Goal: Task Accomplishment & Management: Manage account settings

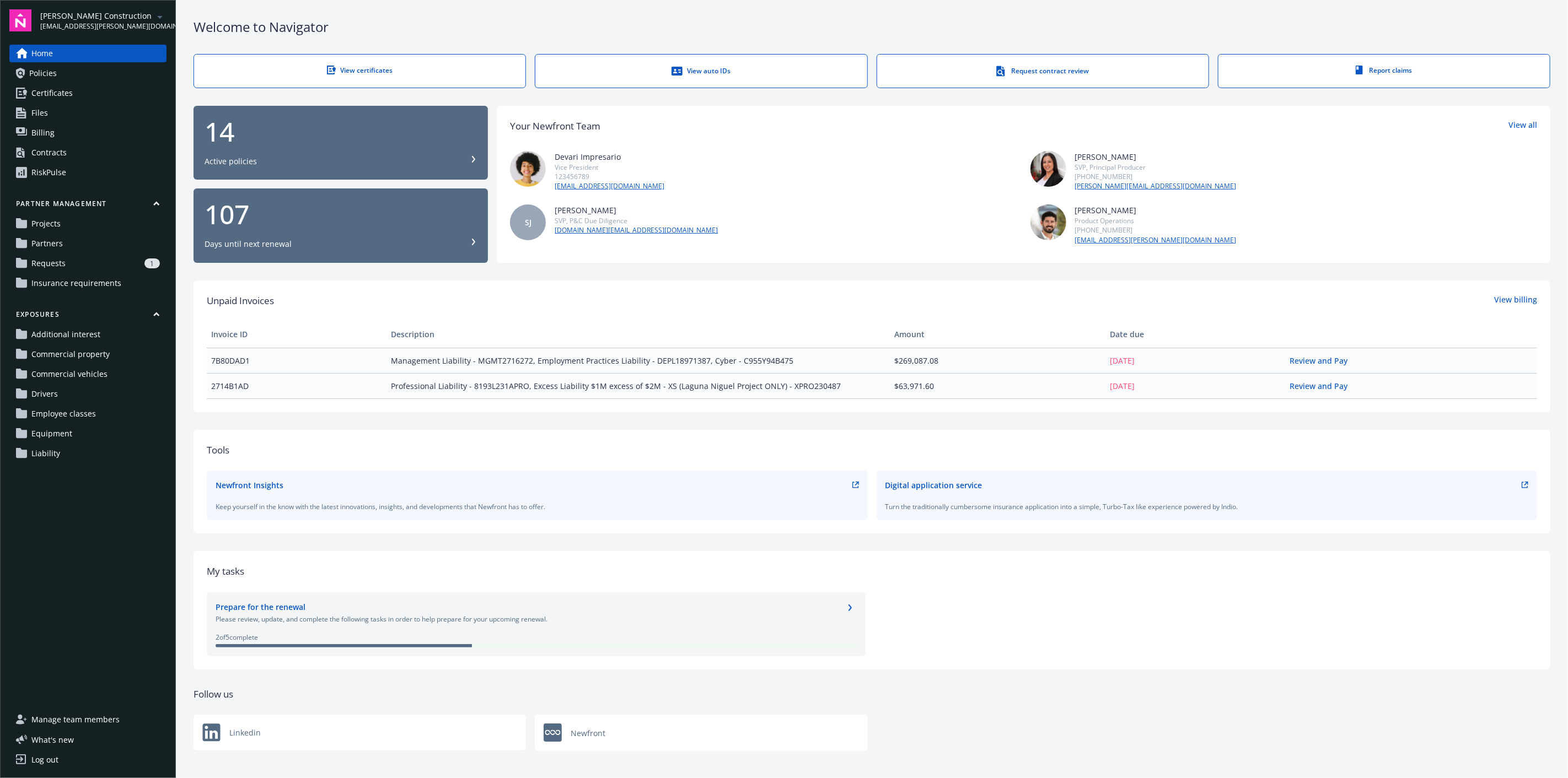
click at [45, 74] on span "Policies" at bounding box center [43, 73] width 28 height 18
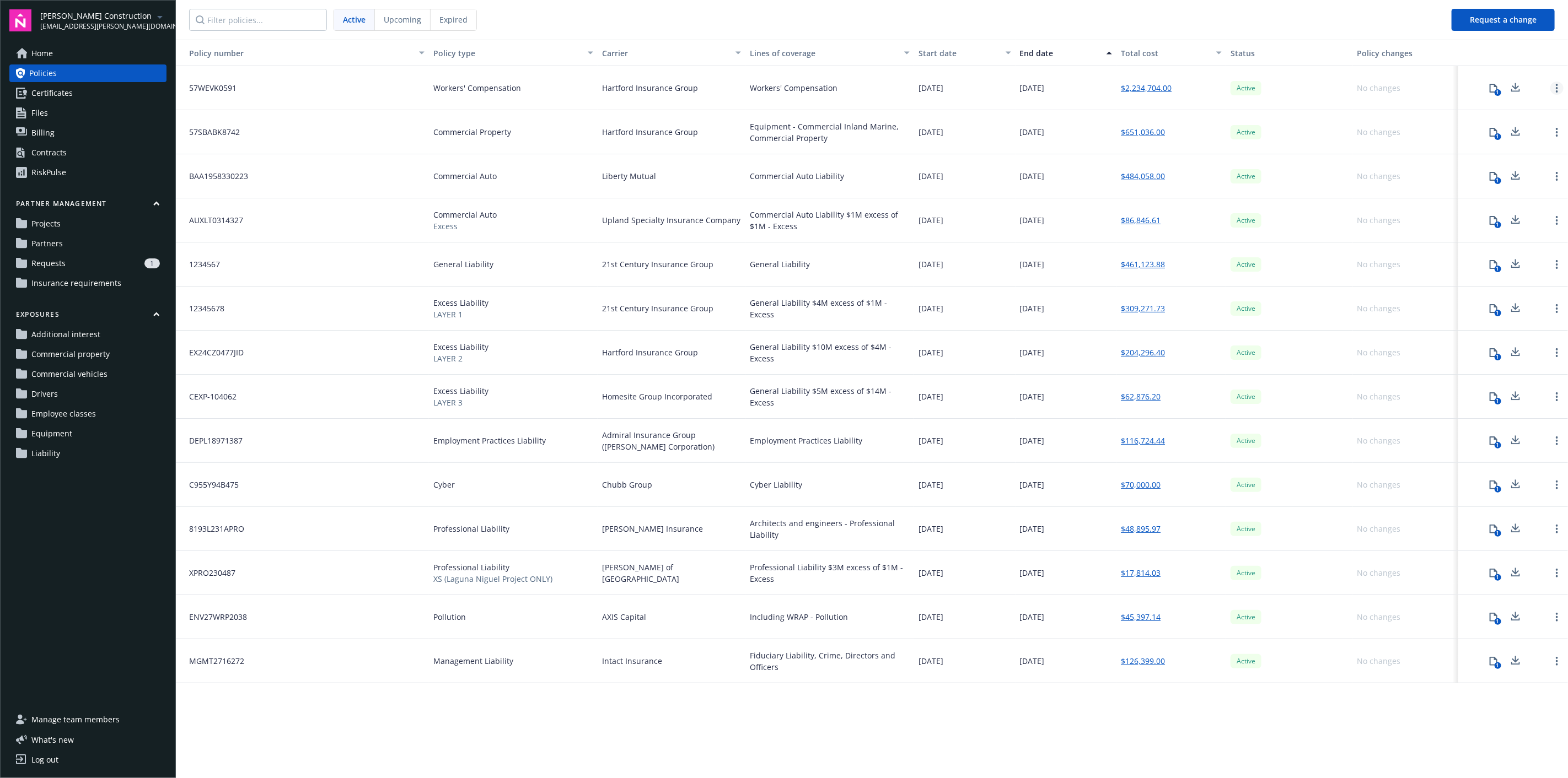
click at [1559, 83] on link "Open options" at bounding box center [1557, 88] width 13 height 13
click at [778, 14] on nav "Active Upcoming Expired" at bounding box center [809, 20] width 1267 height 40
drag, startPoint x: 392, startPoint y: 21, endPoint x: 395, endPoint y: 26, distance: 5.8
click at [395, 26] on div "Upcoming" at bounding box center [402, 20] width 56 height 21
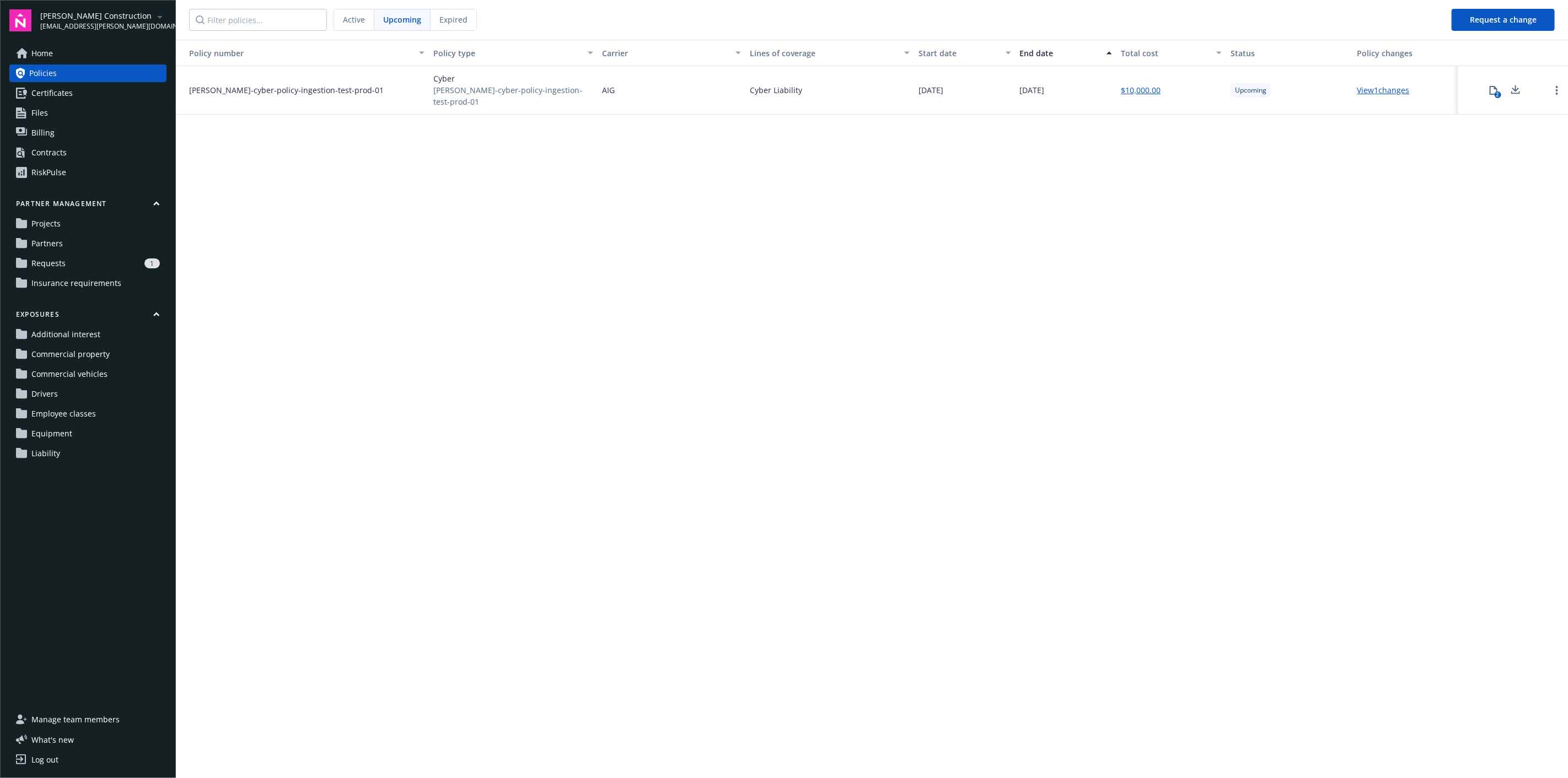
click at [465, 25] on div "Expired" at bounding box center [453, 20] width 46 height 21
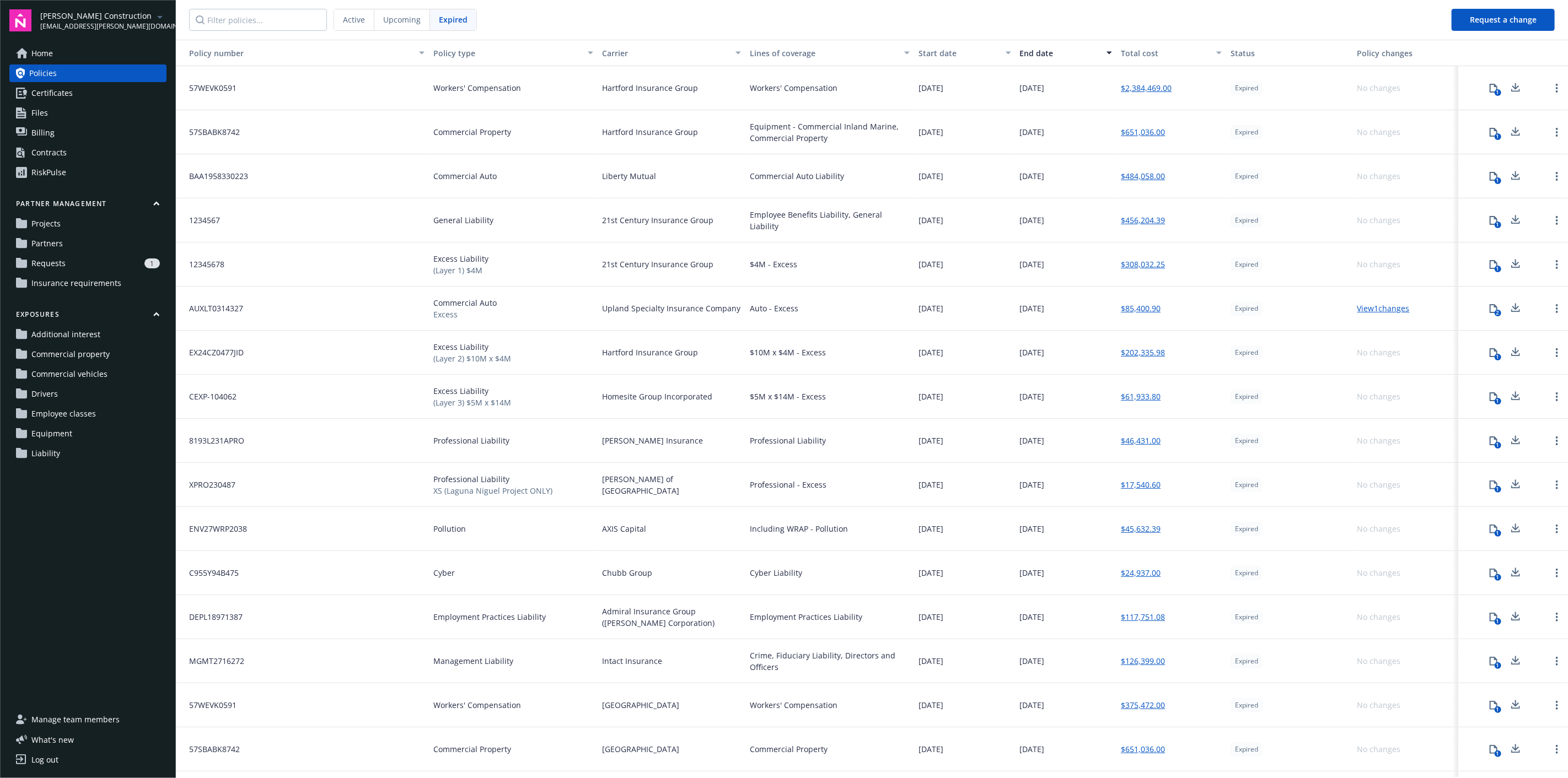
click at [69, 95] on span "Certificates" at bounding box center [52, 93] width 42 height 18
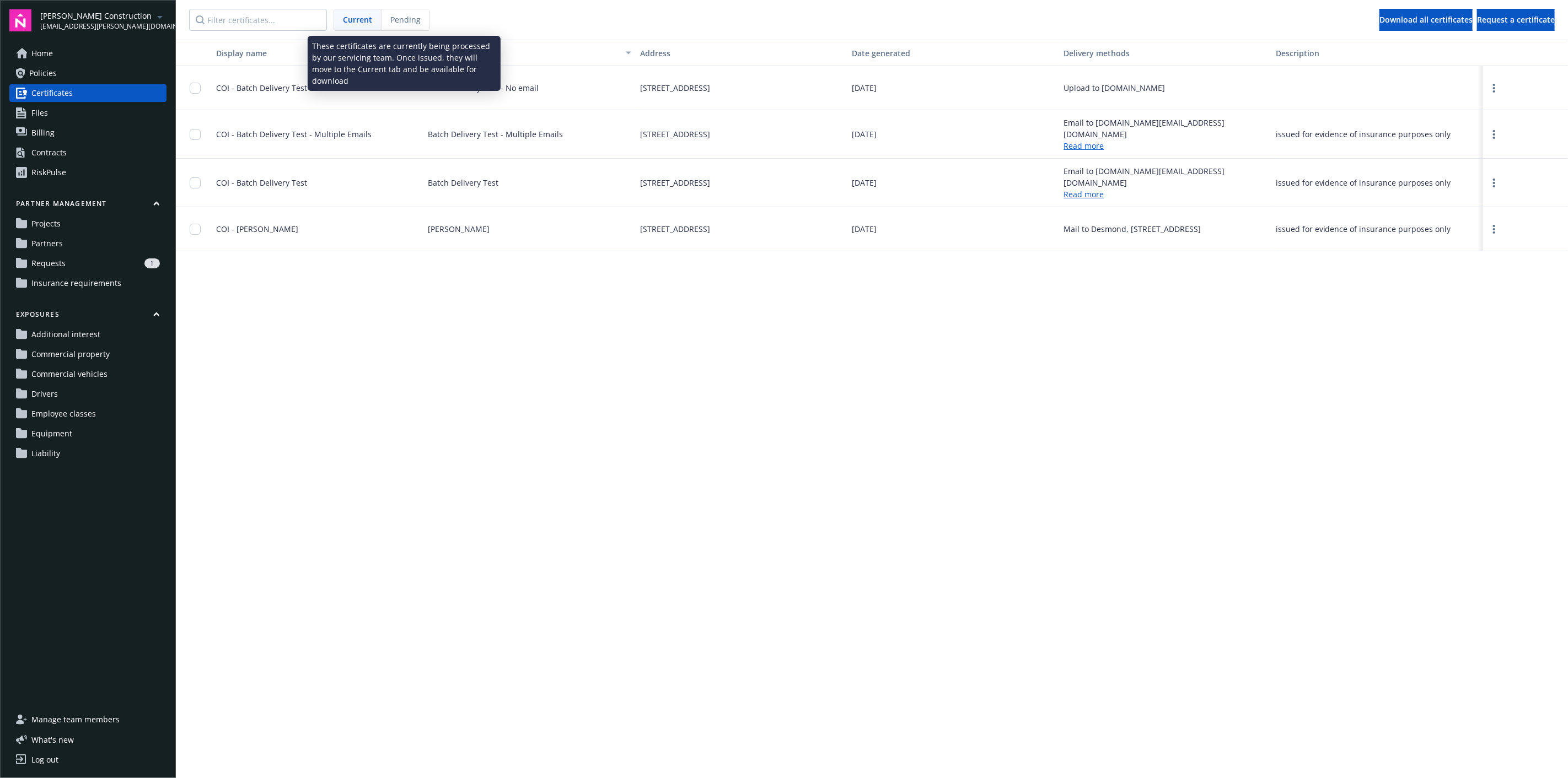
click at [418, 21] on span "Pending" at bounding box center [406, 20] width 30 height 11
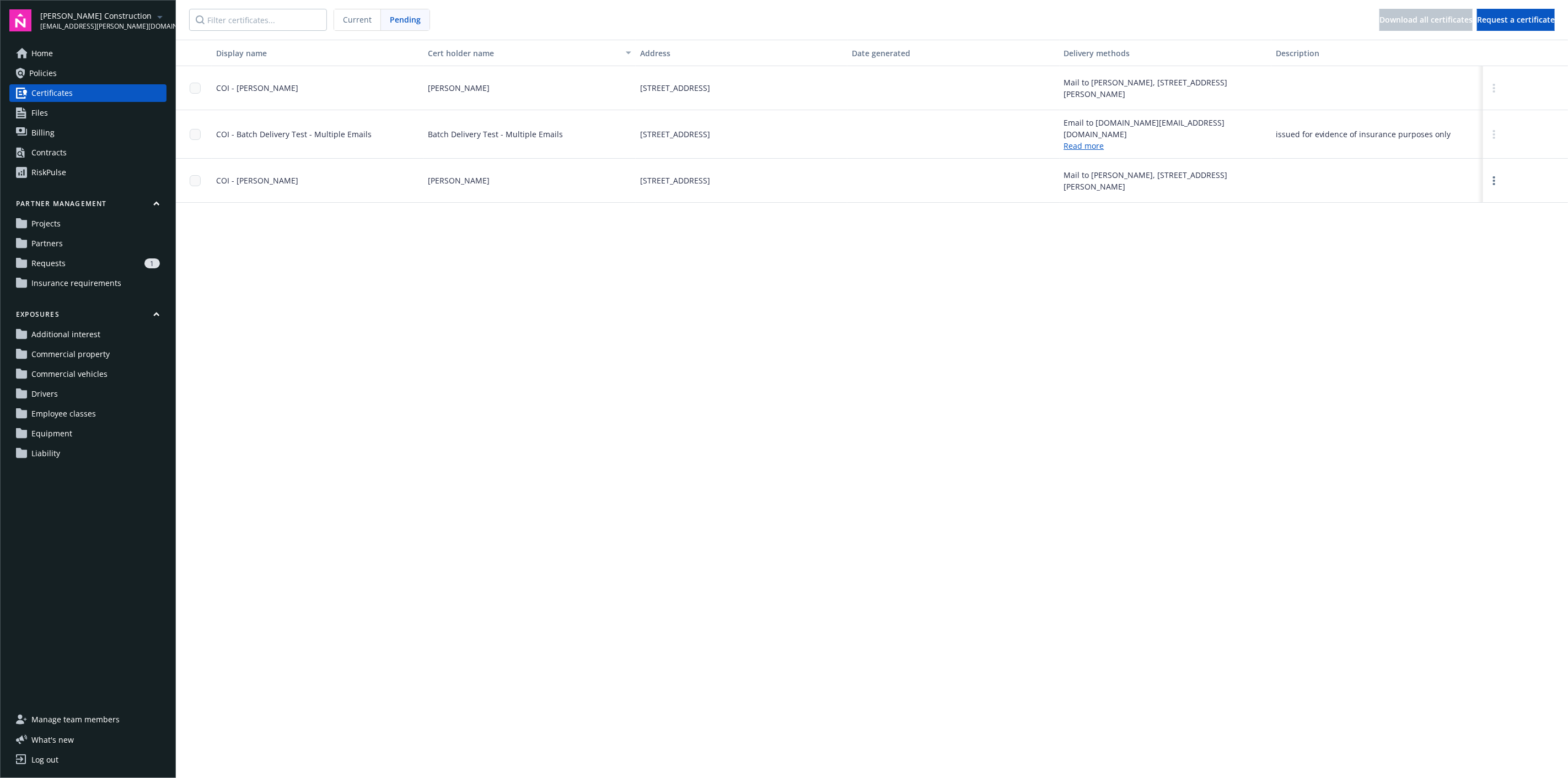
click at [82, 133] on link "Billing" at bounding box center [88, 133] width 157 height 18
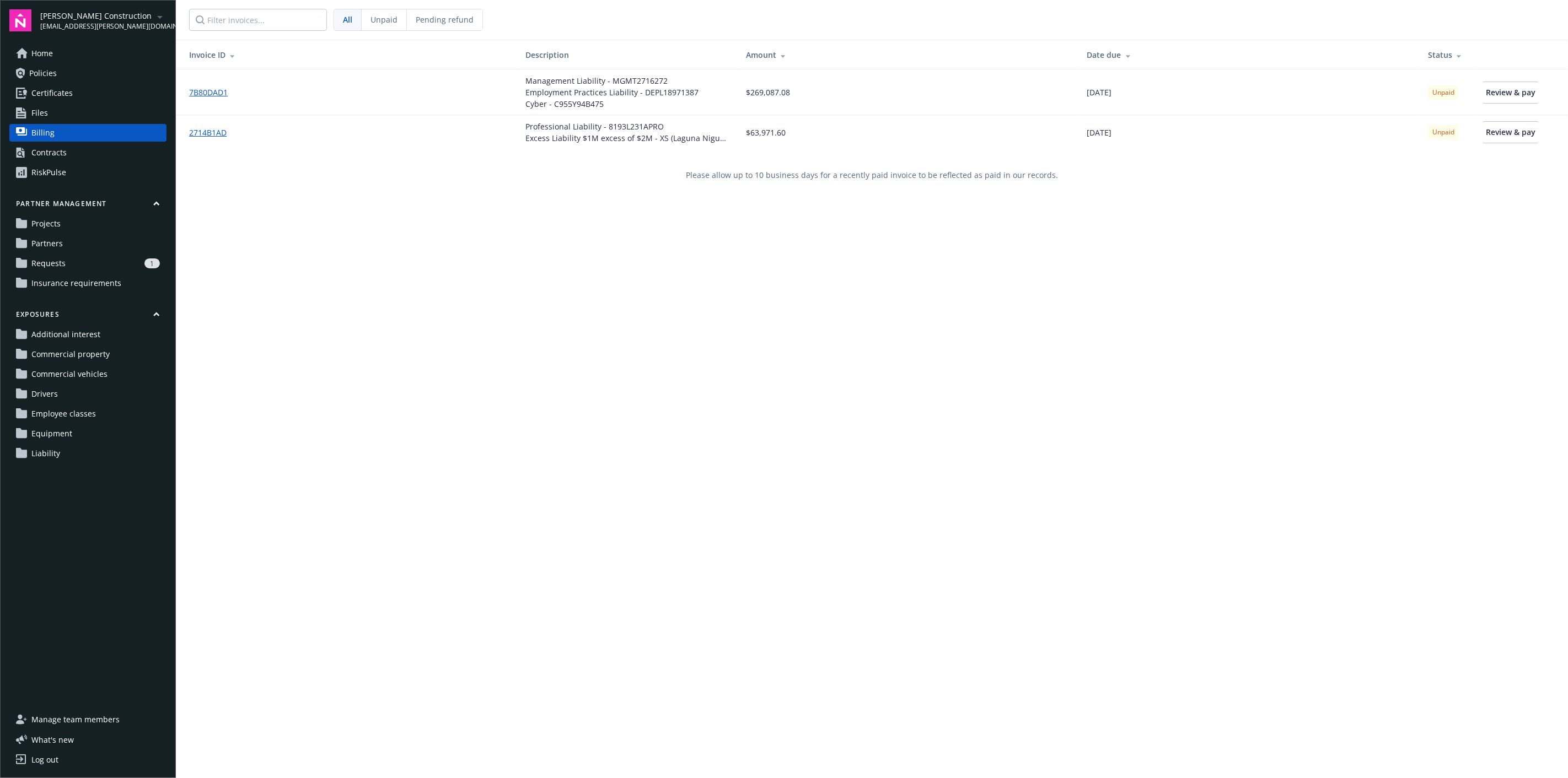
click at [424, 24] on span "Pending refund" at bounding box center [445, 20] width 58 height 11
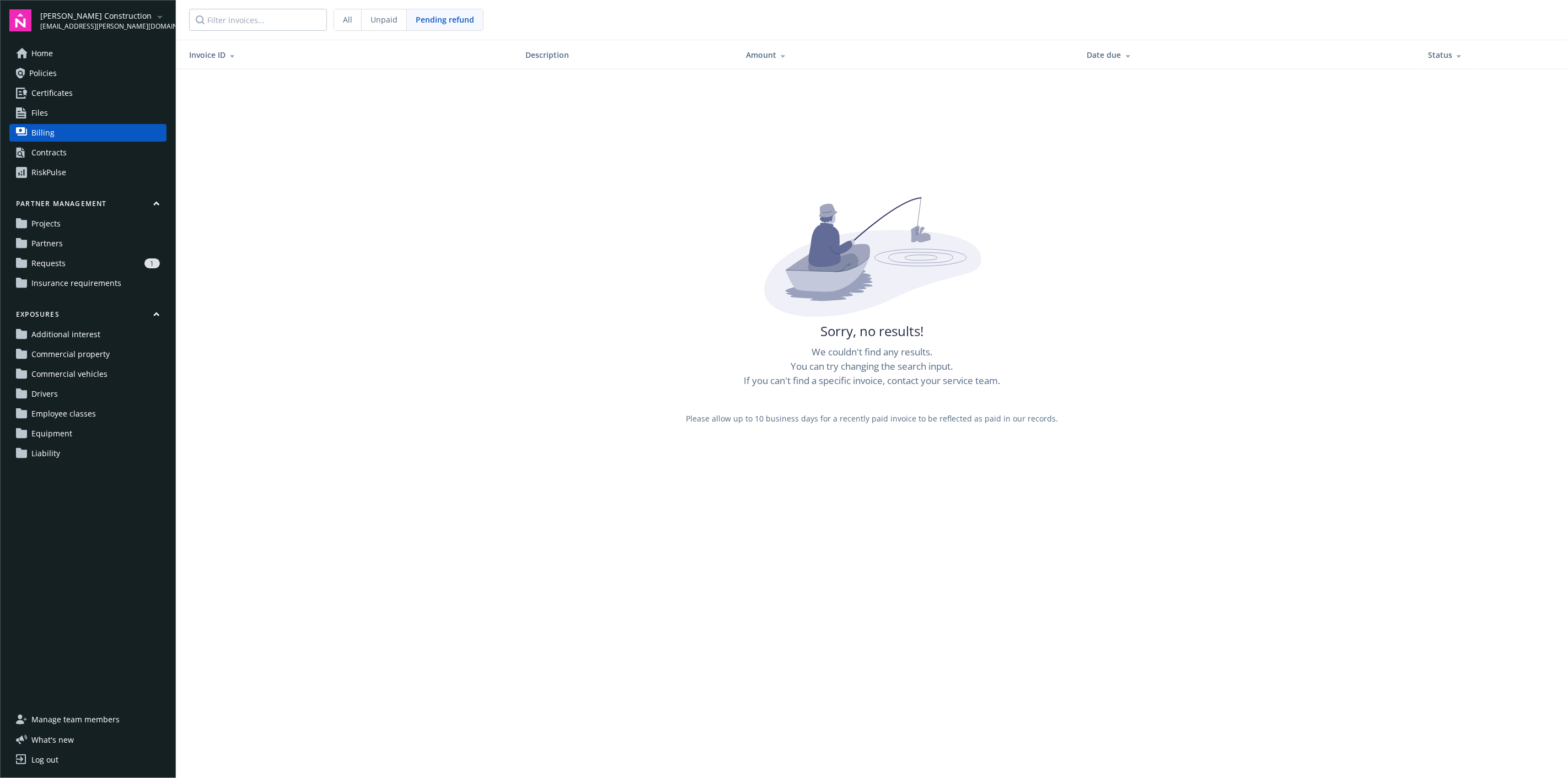
click at [379, 25] on div "Unpaid" at bounding box center [384, 20] width 45 height 21
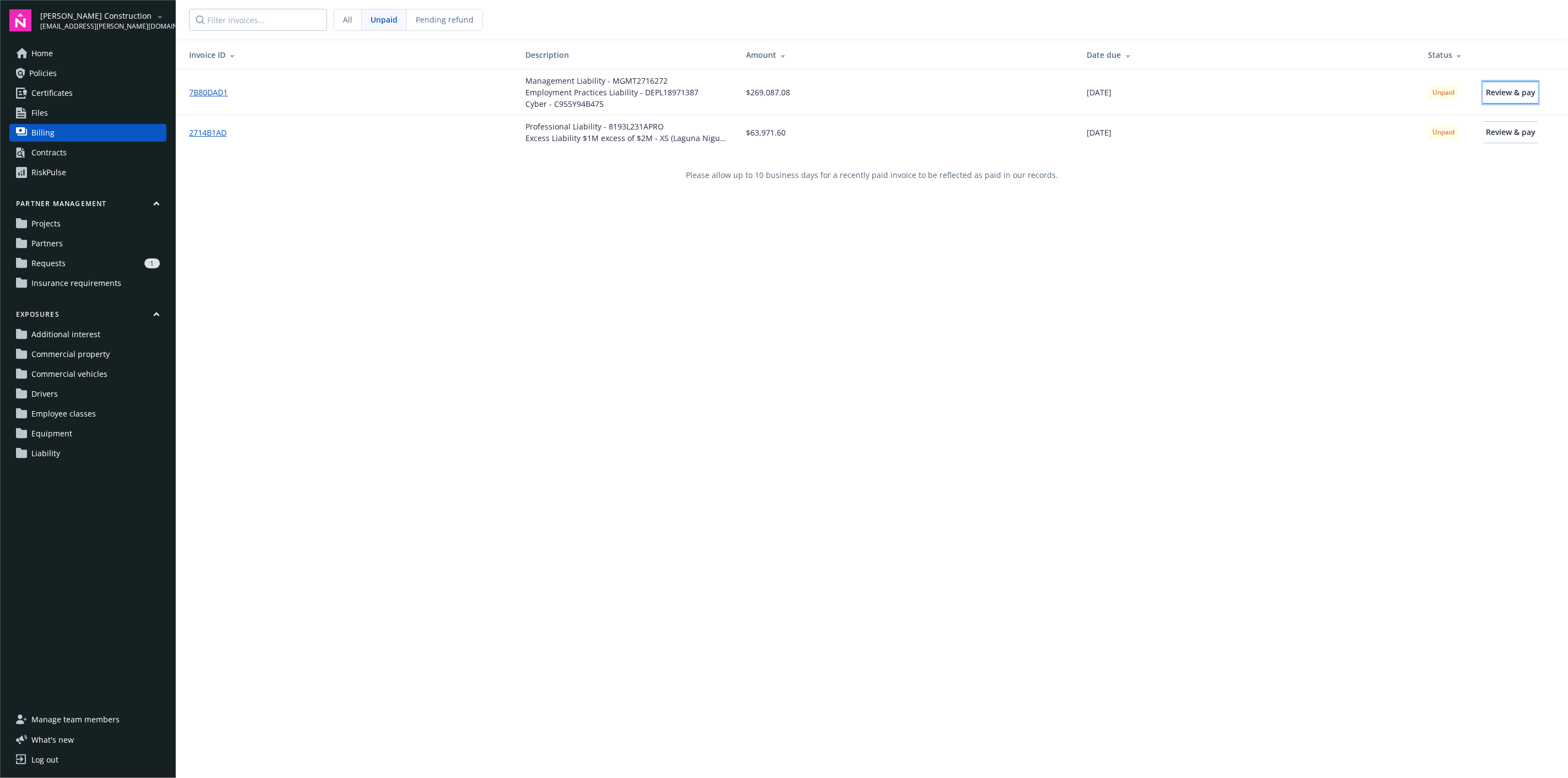
click at [1501, 95] on span "Review & pay" at bounding box center [1511, 92] width 50 height 11
click at [105, 351] on span "Commercial property" at bounding box center [71, 354] width 78 height 18
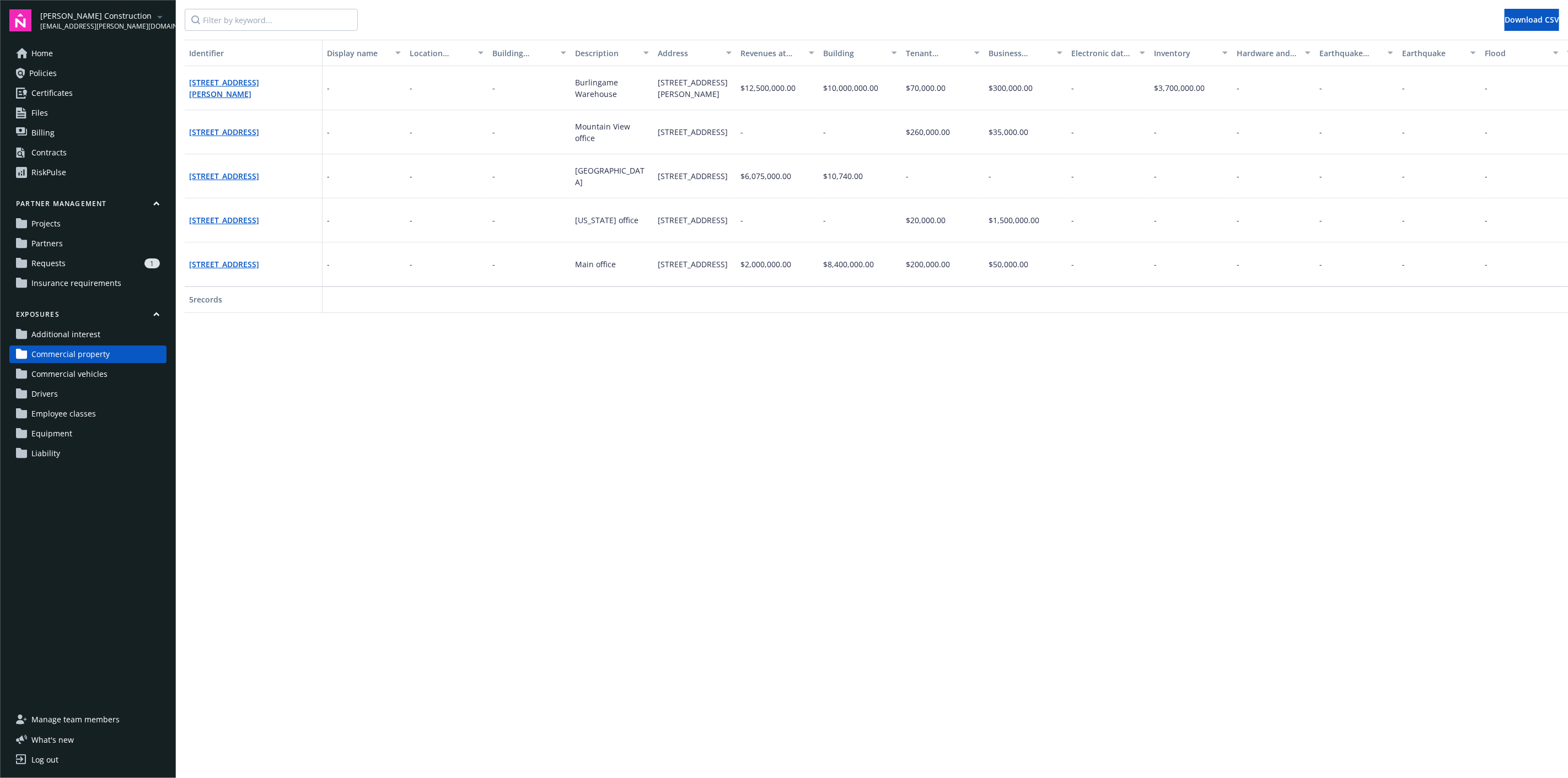
click at [68, 154] on link "Contracts" at bounding box center [88, 153] width 157 height 18
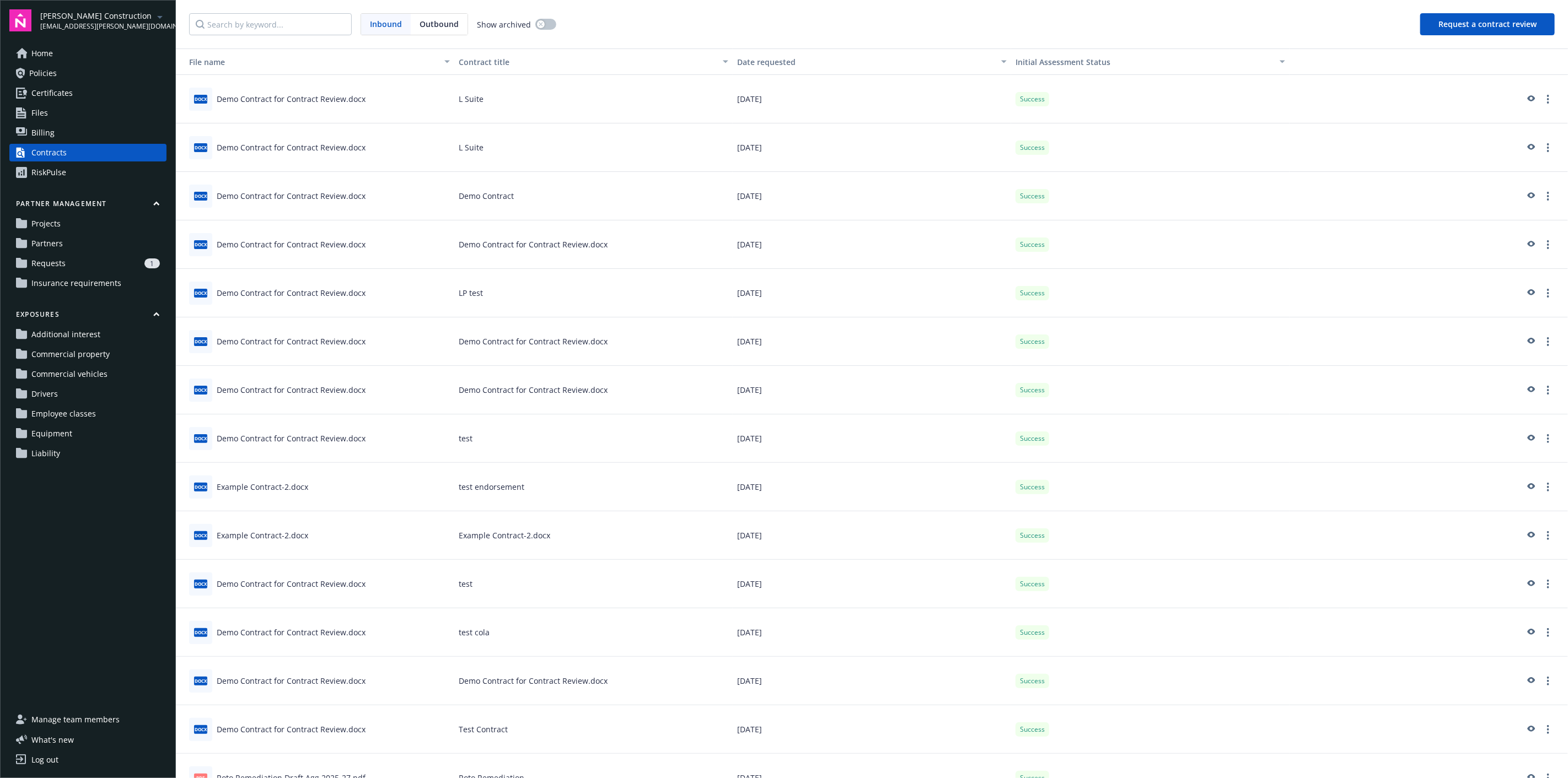
click at [1478, 31] on button "Request a contract review" at bounding box center [1487, 24] width 134 height 22
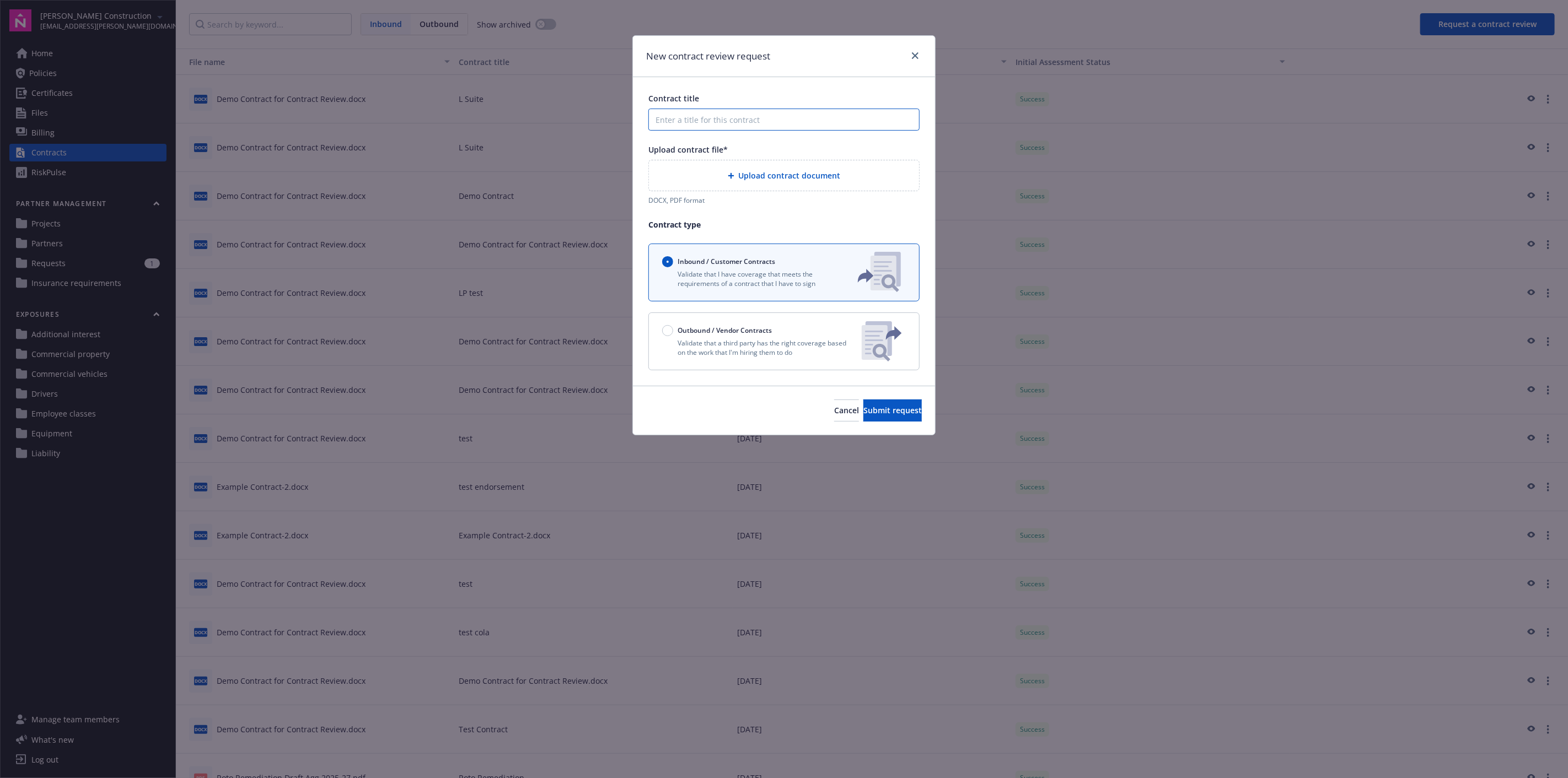
click at [727, 116] on input "Contract title" at bounding box center [784, 119] width 271 height 22
type input "LP test"
click at [799, 171] on span "Upload contract document" at bounding box center [790, 175] width 102 height 11
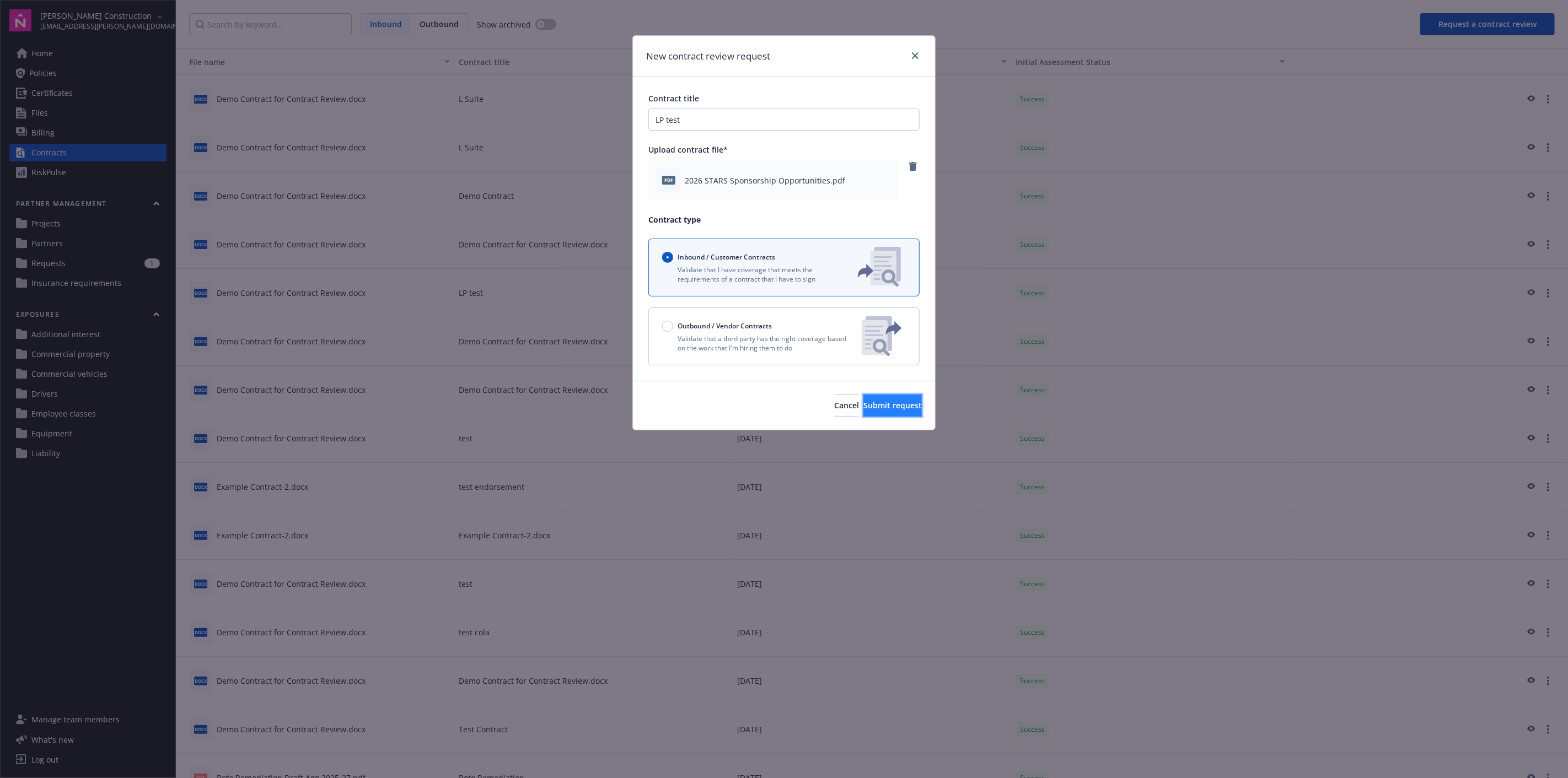
click at [871, 403] on span "Submit request" at bounding box center [892, 405] width 59 height 11
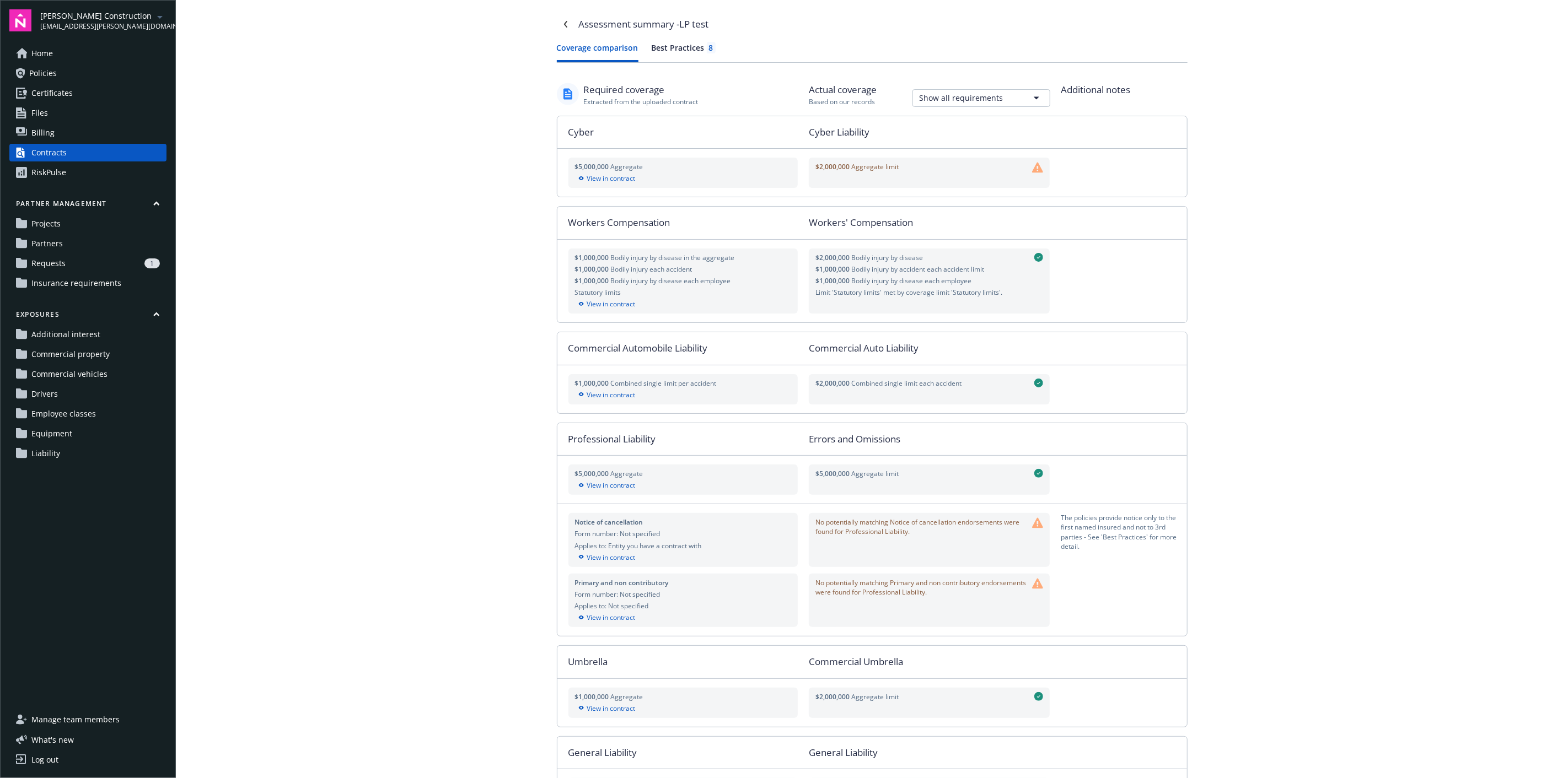
click at [667, 50] on div "Best Practices 8" at bounding box center [683, 47] width 64 height 11
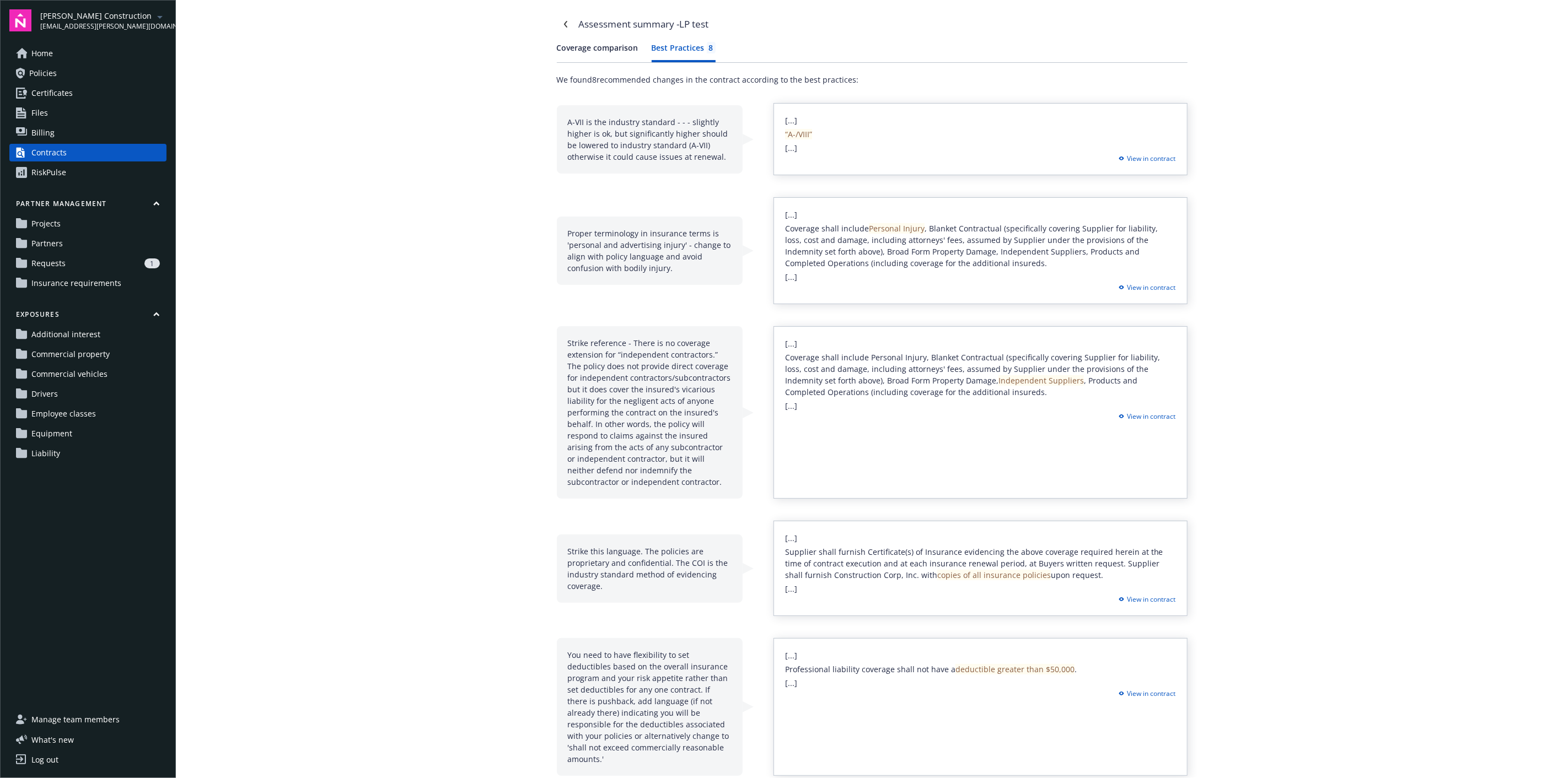
click at [596, 50] on button "Coverage comparison" at bounding box center [597, 52] width 81 height 20
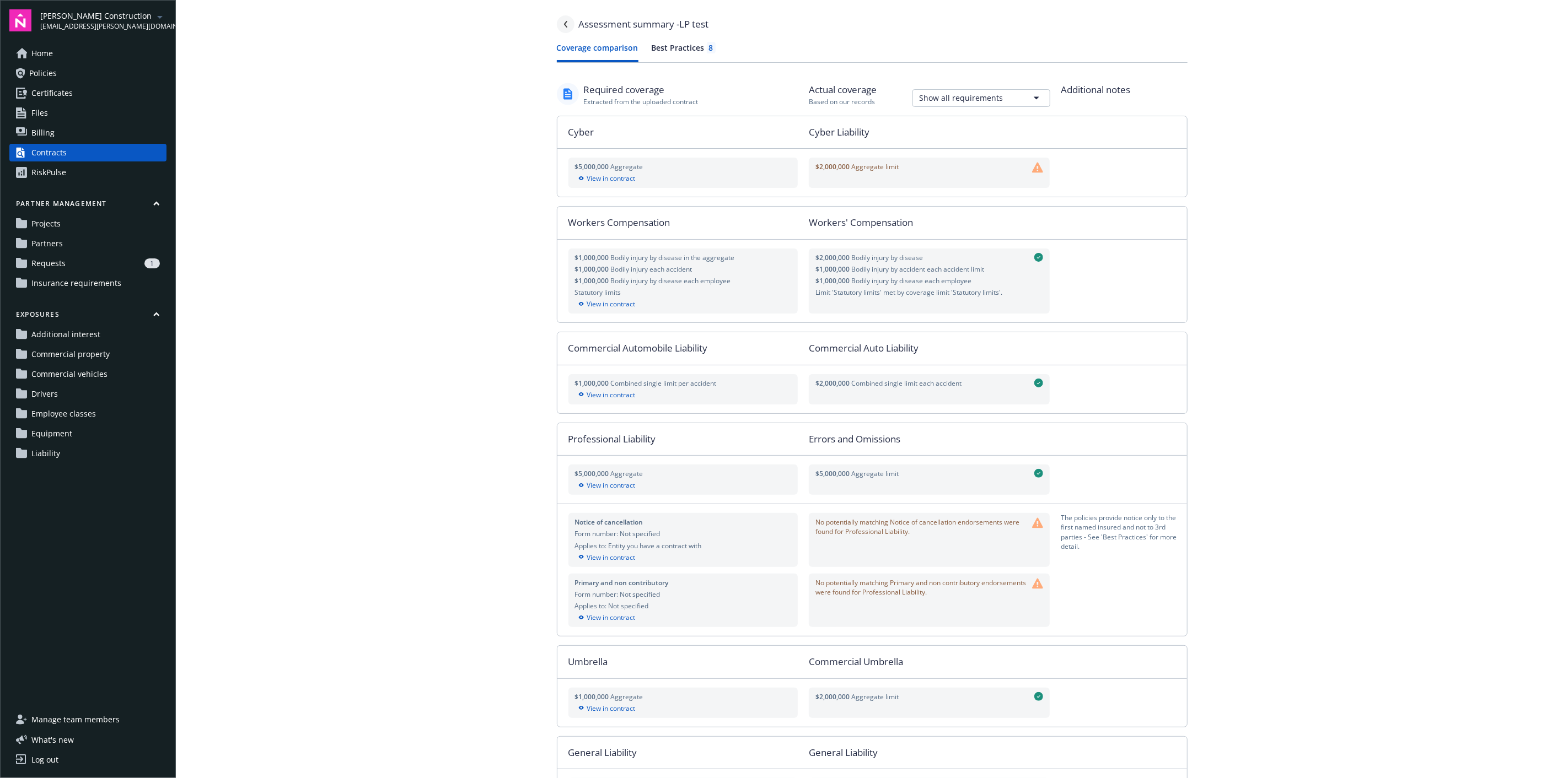
click at [563, 27] on icon "Navigate back" at bounding box center [566, 24] width 6 height 6
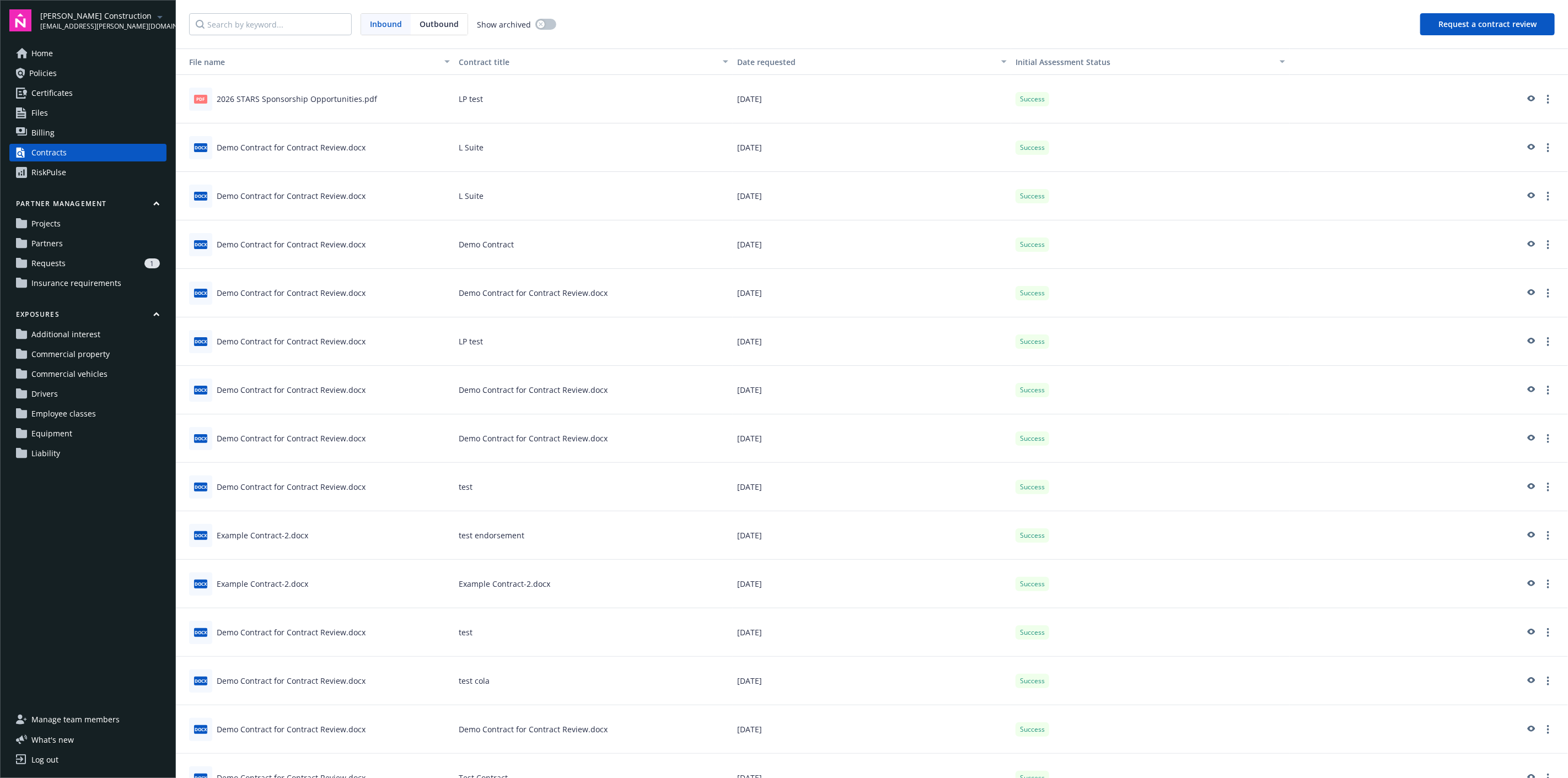
click at [61, 178] on div "RiskPulse" at bounding box center [49, 173] width 35 height 18
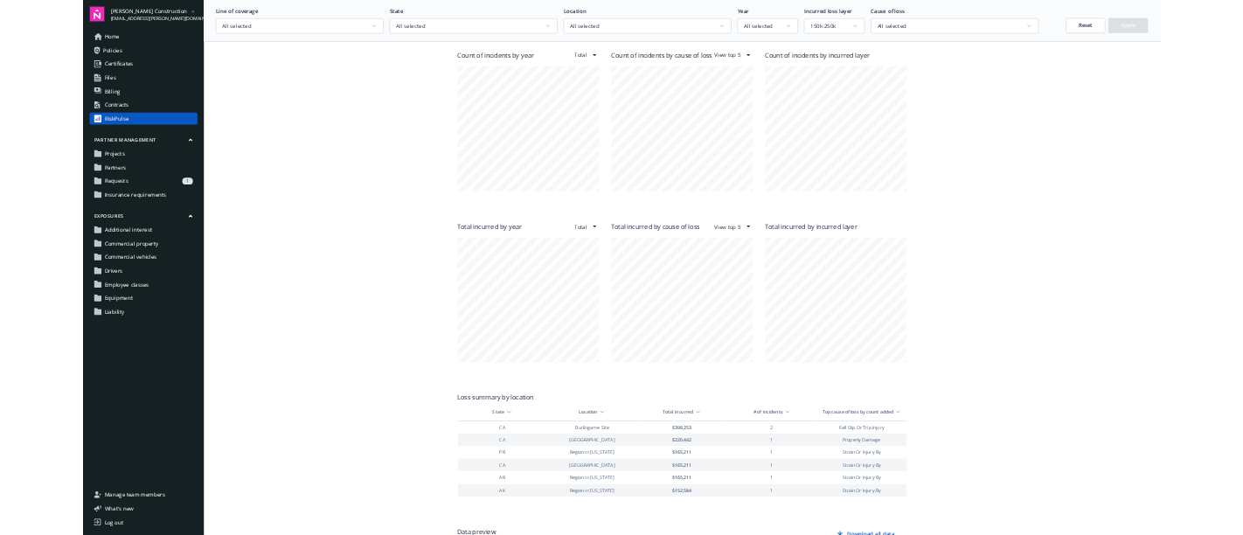
scroll to position [1068, 0]
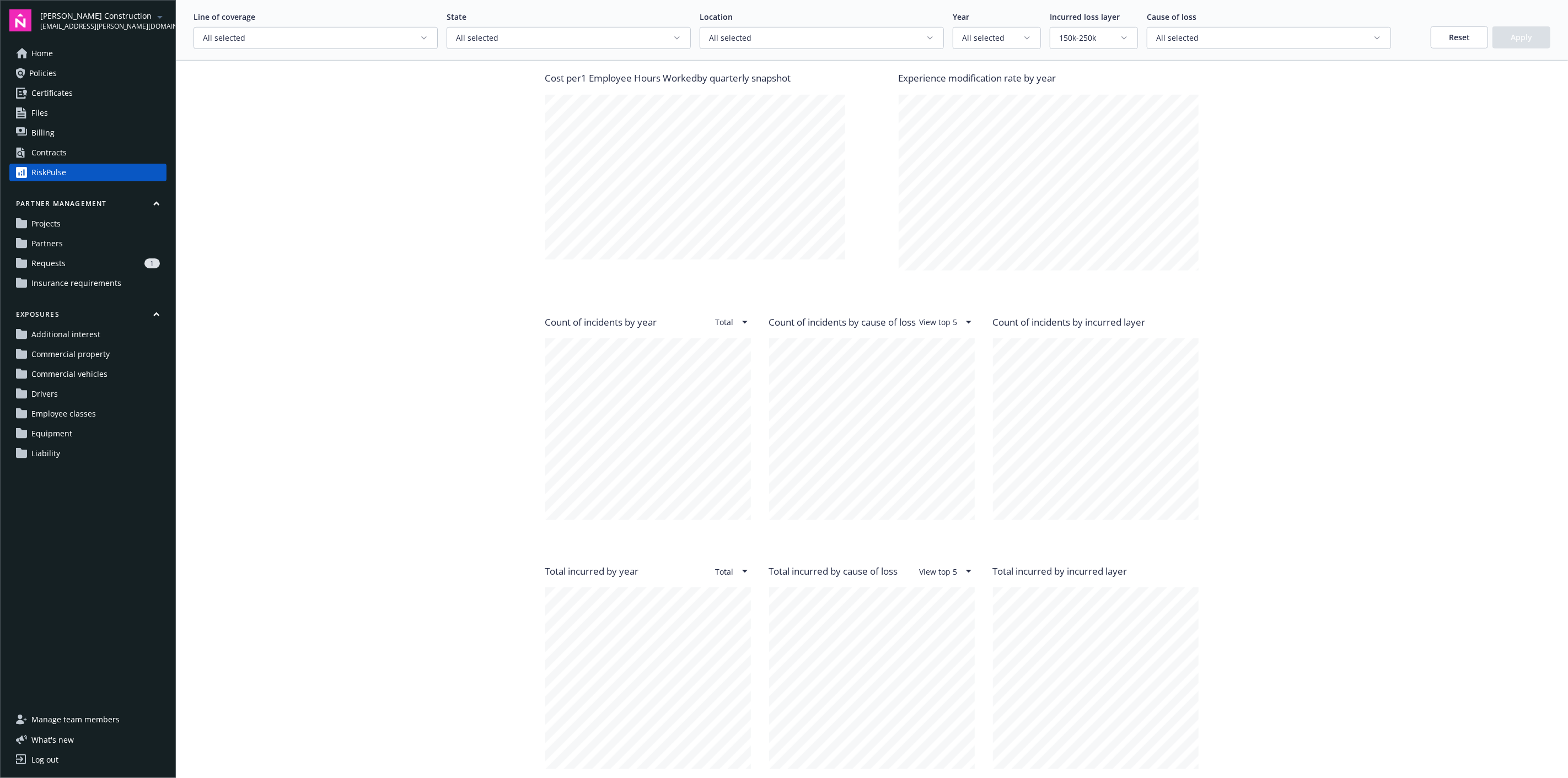
click at [1452, 37] on button "Reset" at bounding box center [1459, 37] width 57 height 22
click at [56, 226] on span "Projects" at bounding box center [46, 224] width 29 height 18
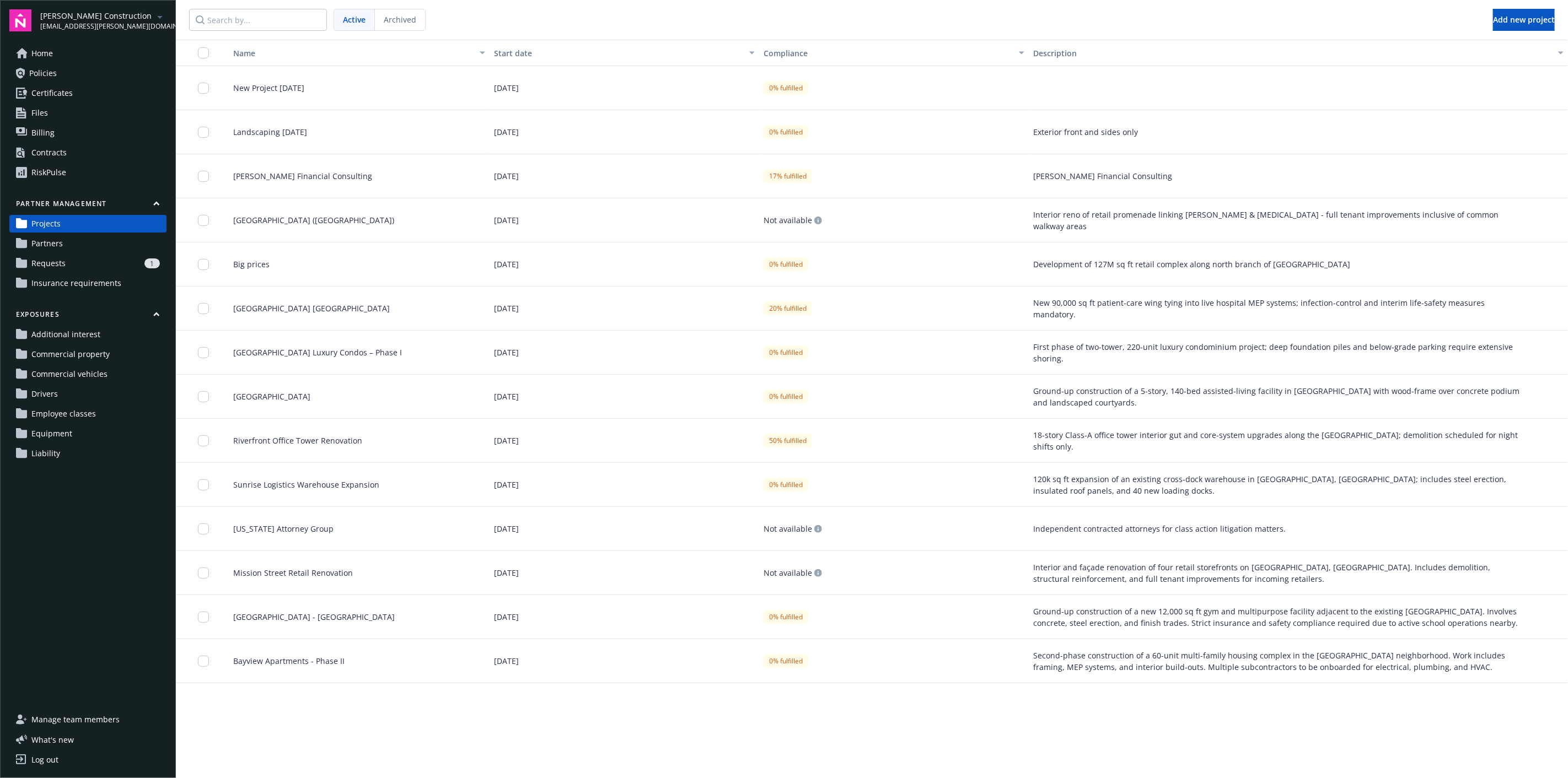
click at [108, 251] on link "Partners" at bounding box center [88, 243] width 157 height 18
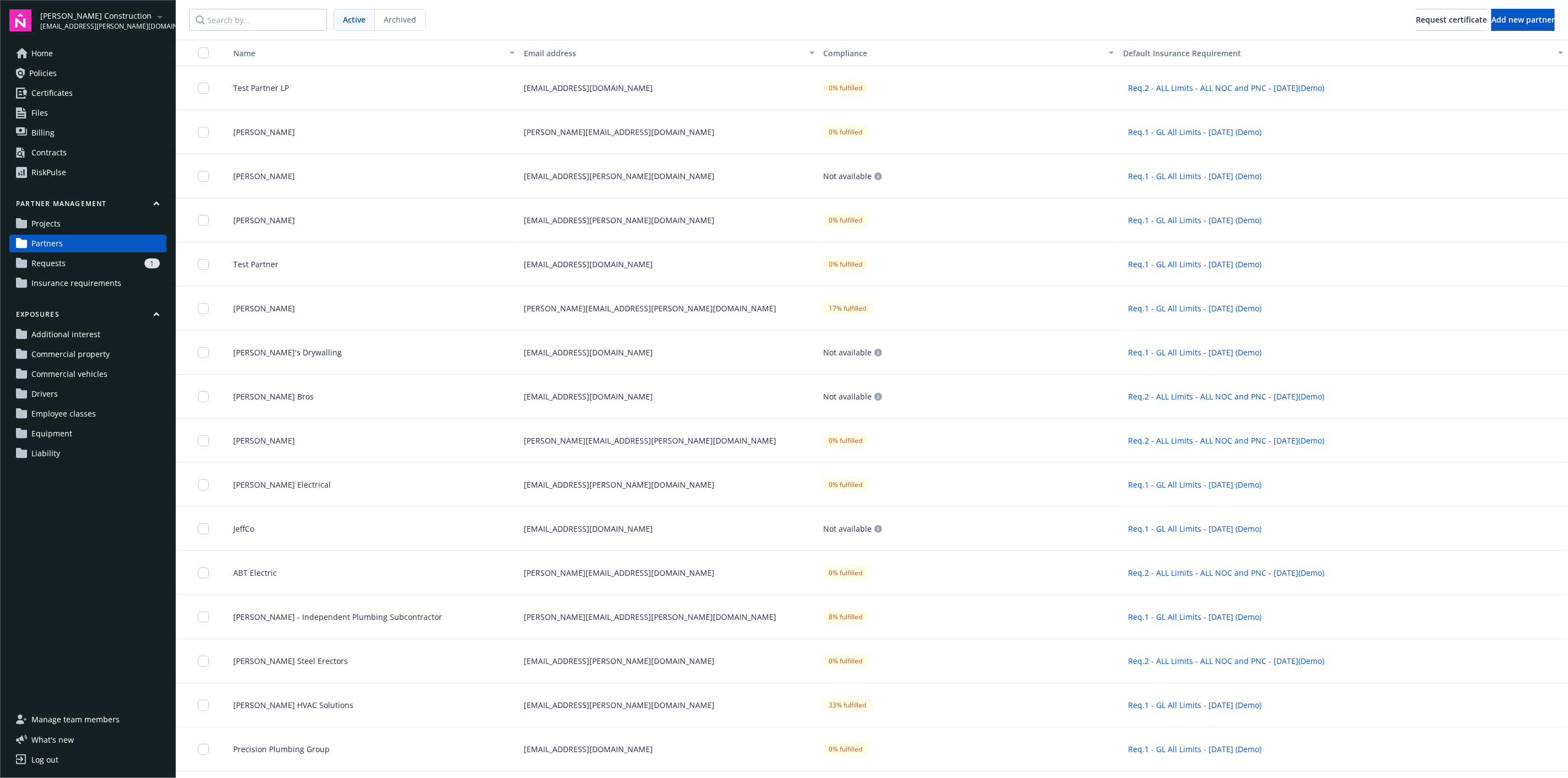
click at [114, 264] on div "1" at bounding box center [115, 264] width 90 height 10
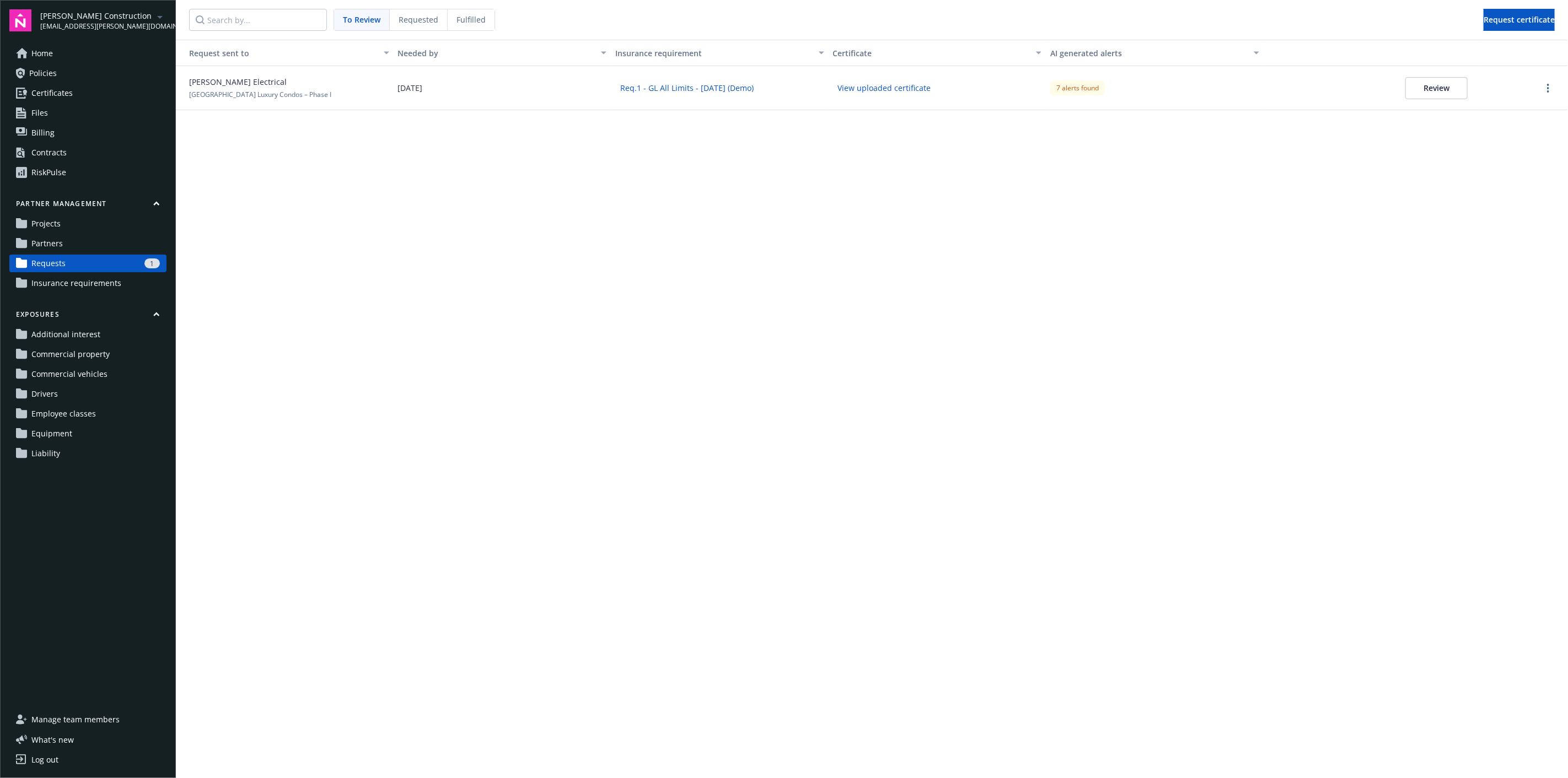
click at [1425, 85] on button "Review" at bounding box center [1436, 88] width 62 height 22
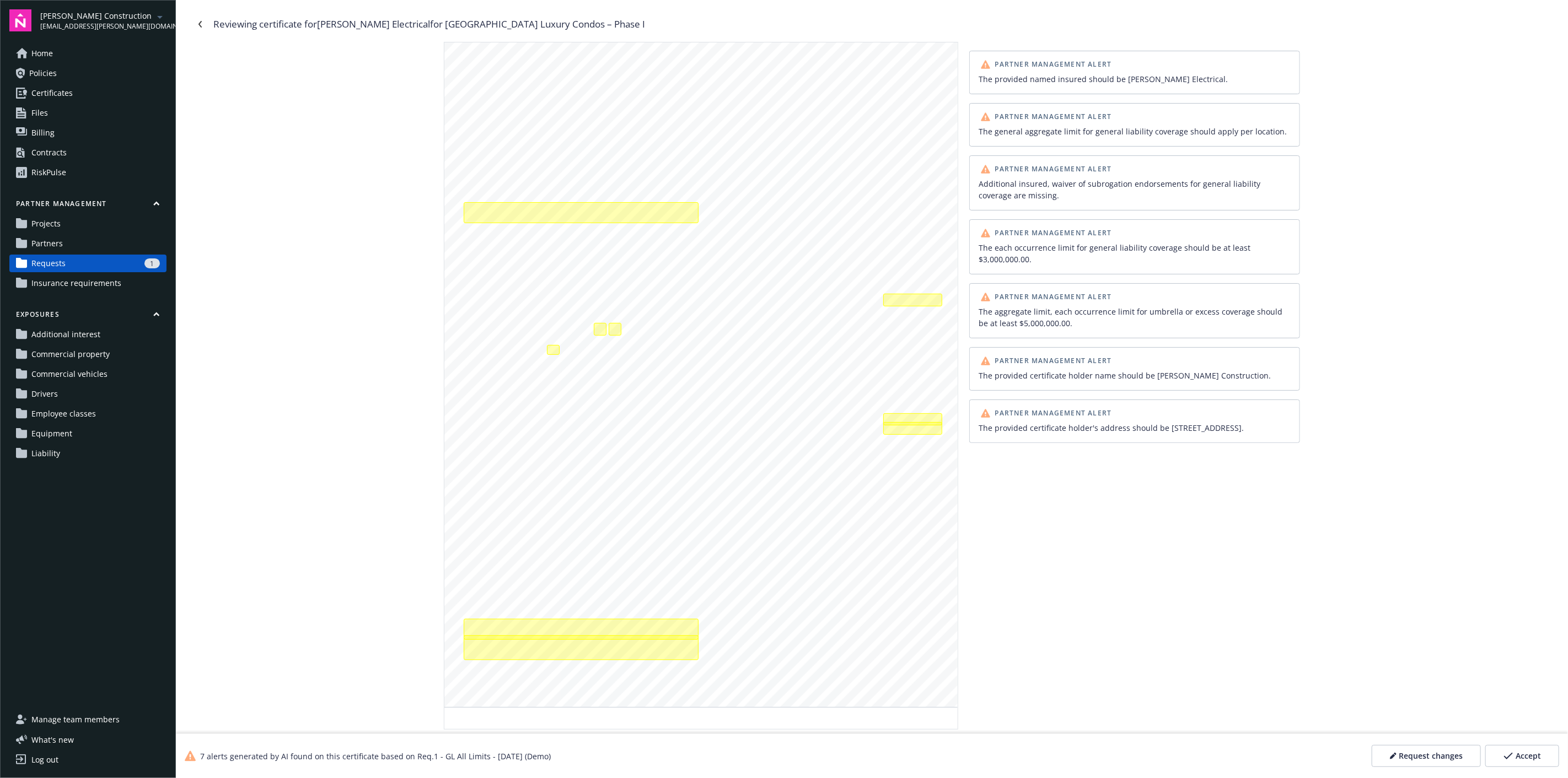
click at [1043, 73] on div "The provided named insured should be [PERSON_NAME] Electrical." at bounding box center [1134, 79] width 312 height 11
click at [1439, 755] on span "Request changes" at bounding box center [1431, 755] width 64 height 11
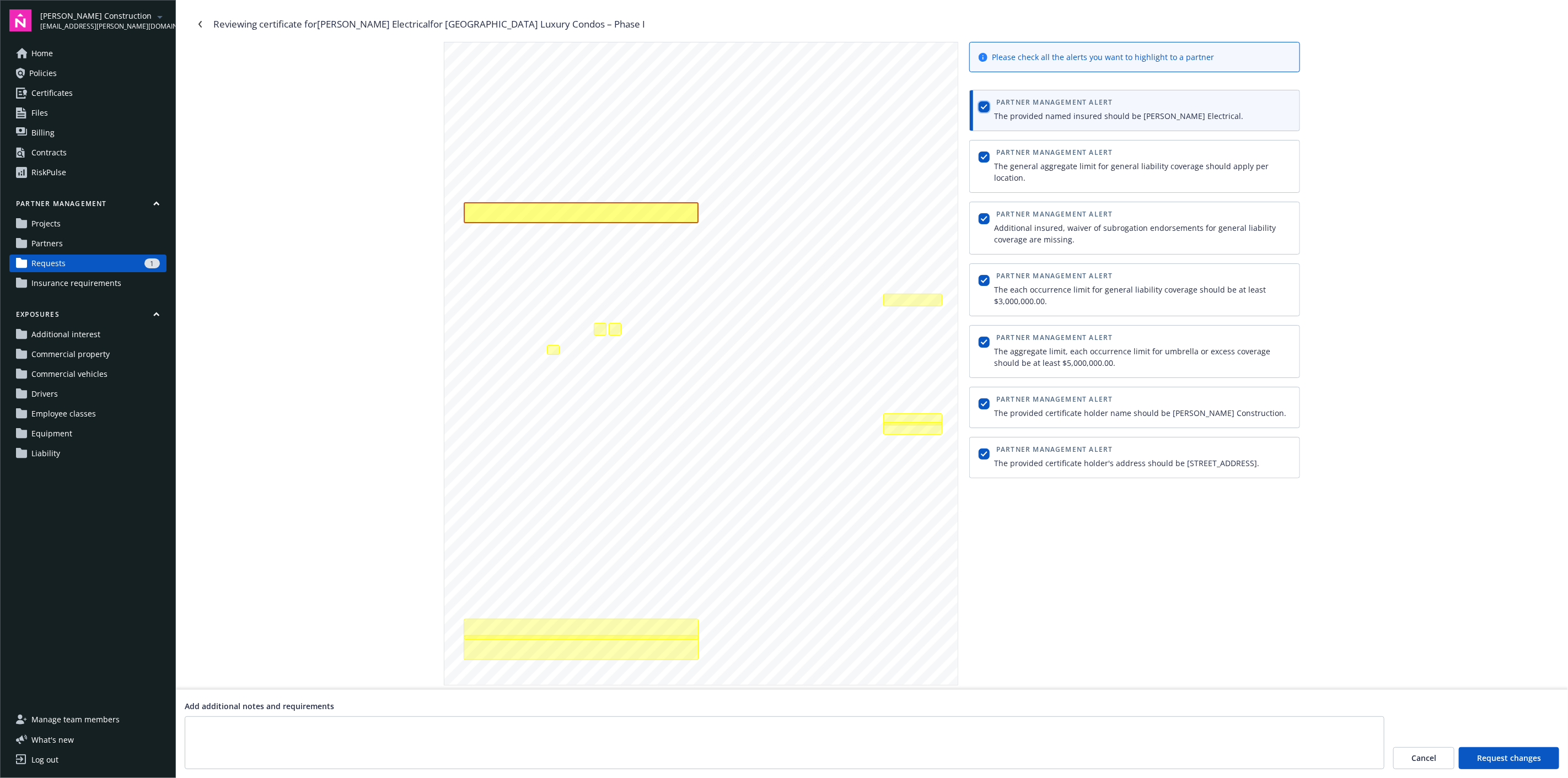
click at [980, 110] on input "checkbox" at bounding box center [983, 107] width 11 height 11
checkbox input "false"
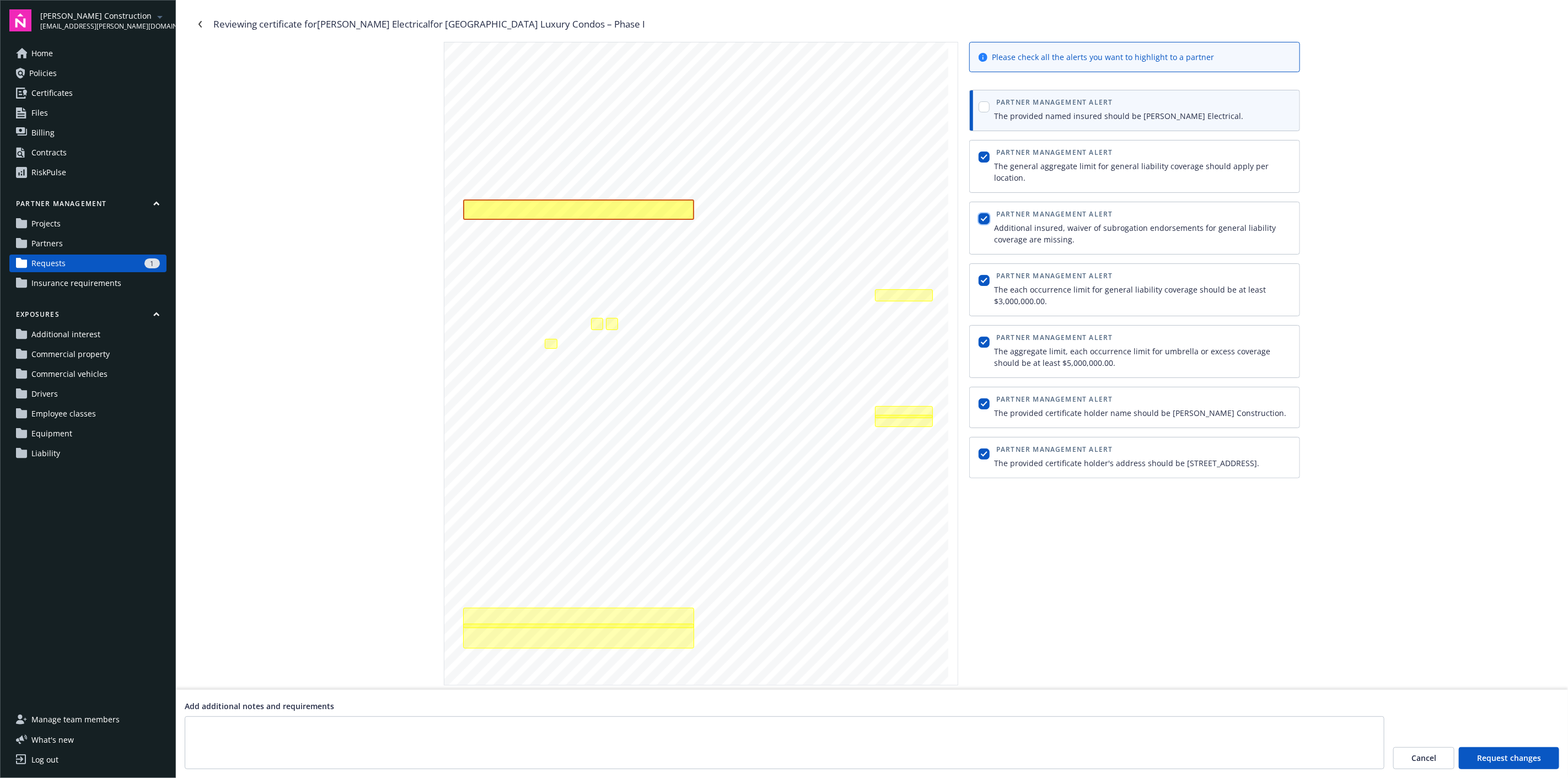
click at [987, 213] on input "checkbox" at bounding box center [983, 218] width 11 height 11
checkbox input "false"
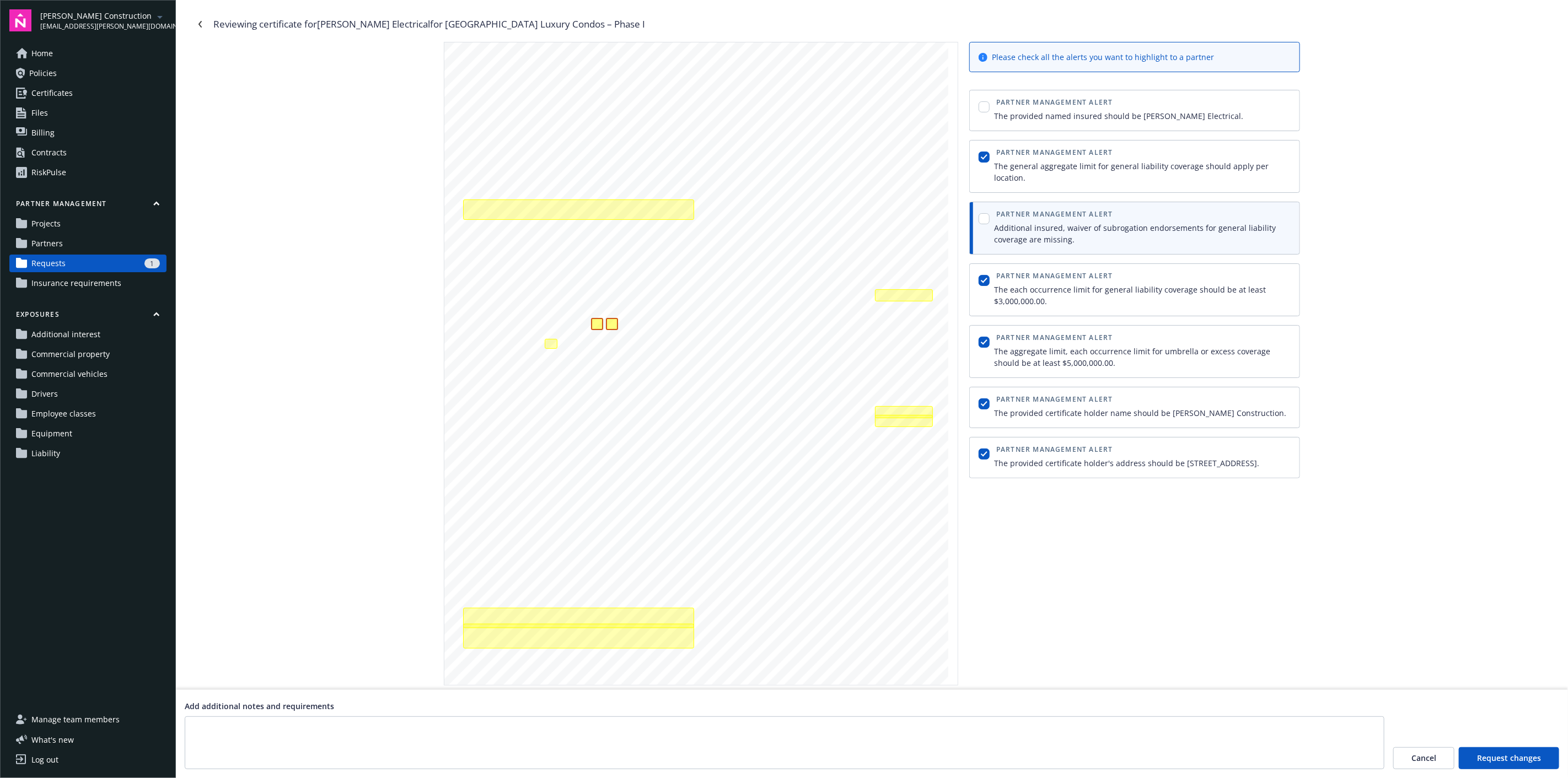
click at [1518, 751] on button "Request changes" at bounding box center [1509, 758] width 100 height 22
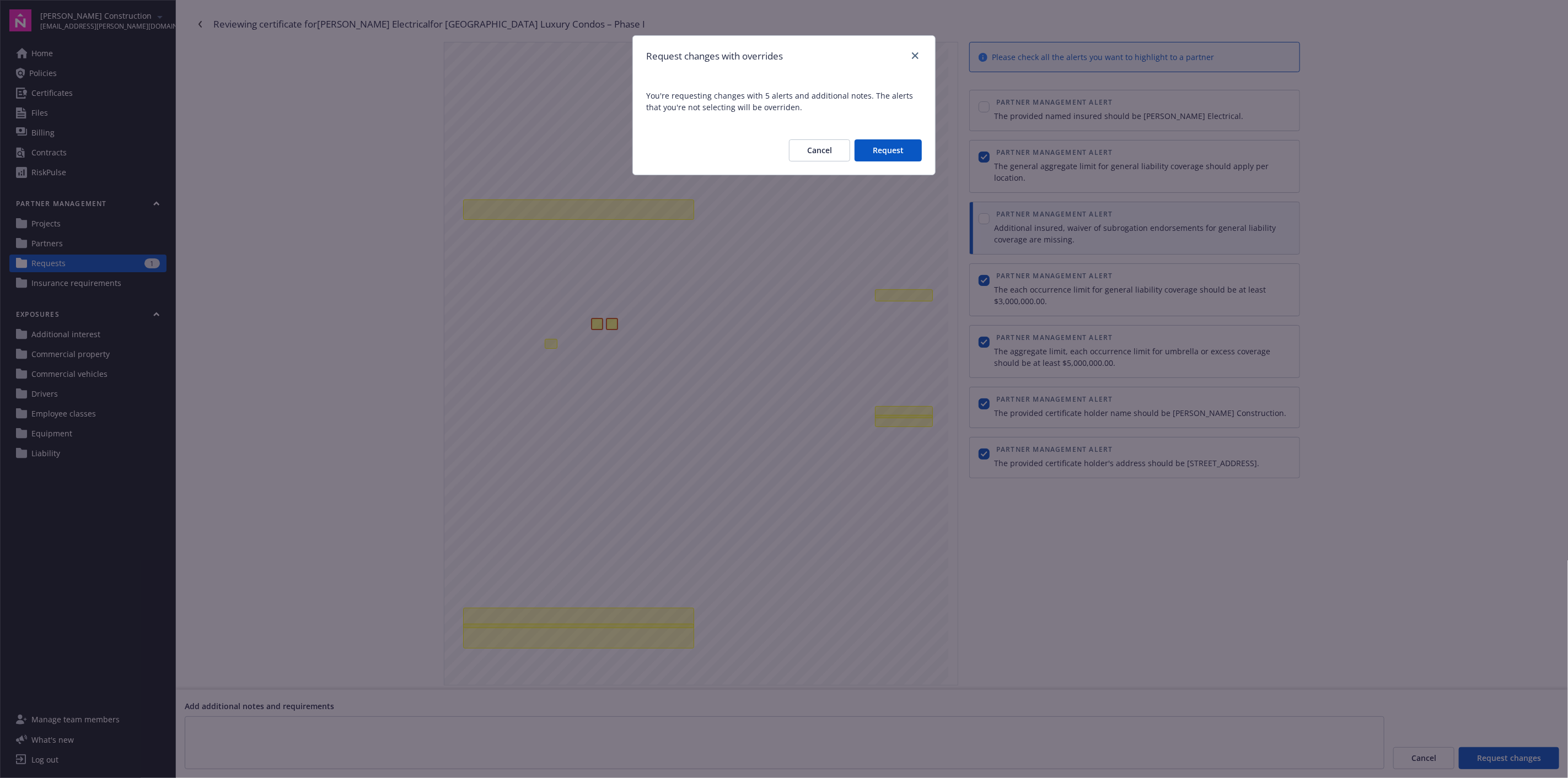
click at [884, 155] on button "Request" at bounding box center [888, 150] width 67 height 22
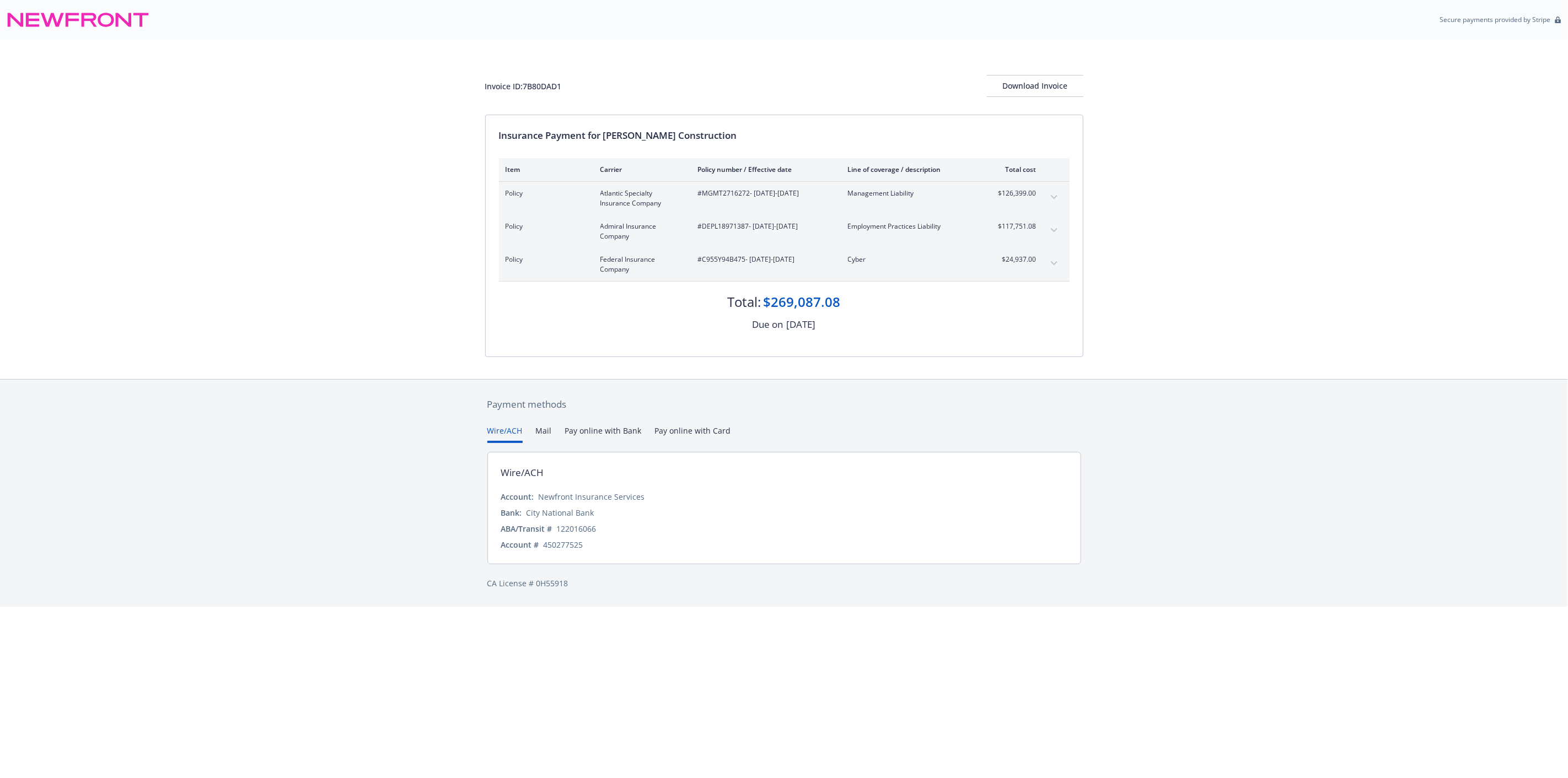
click at [1053, 197] on icon "expand content" at bounding box center [1054, 197] width 6 height 4
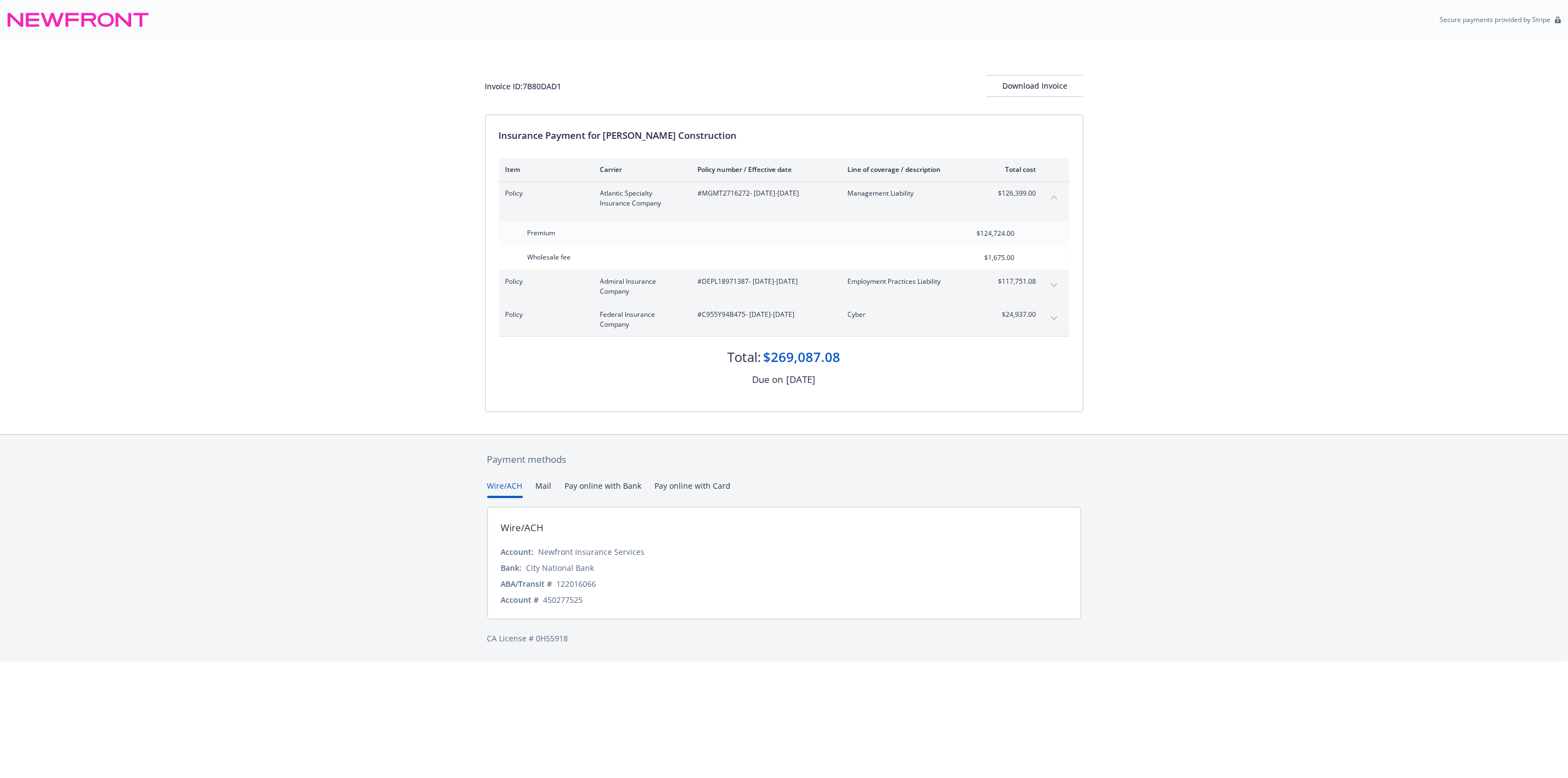
click at [548, 488] on button "Mail" at bounding box center [544, 489] width 16 height 18
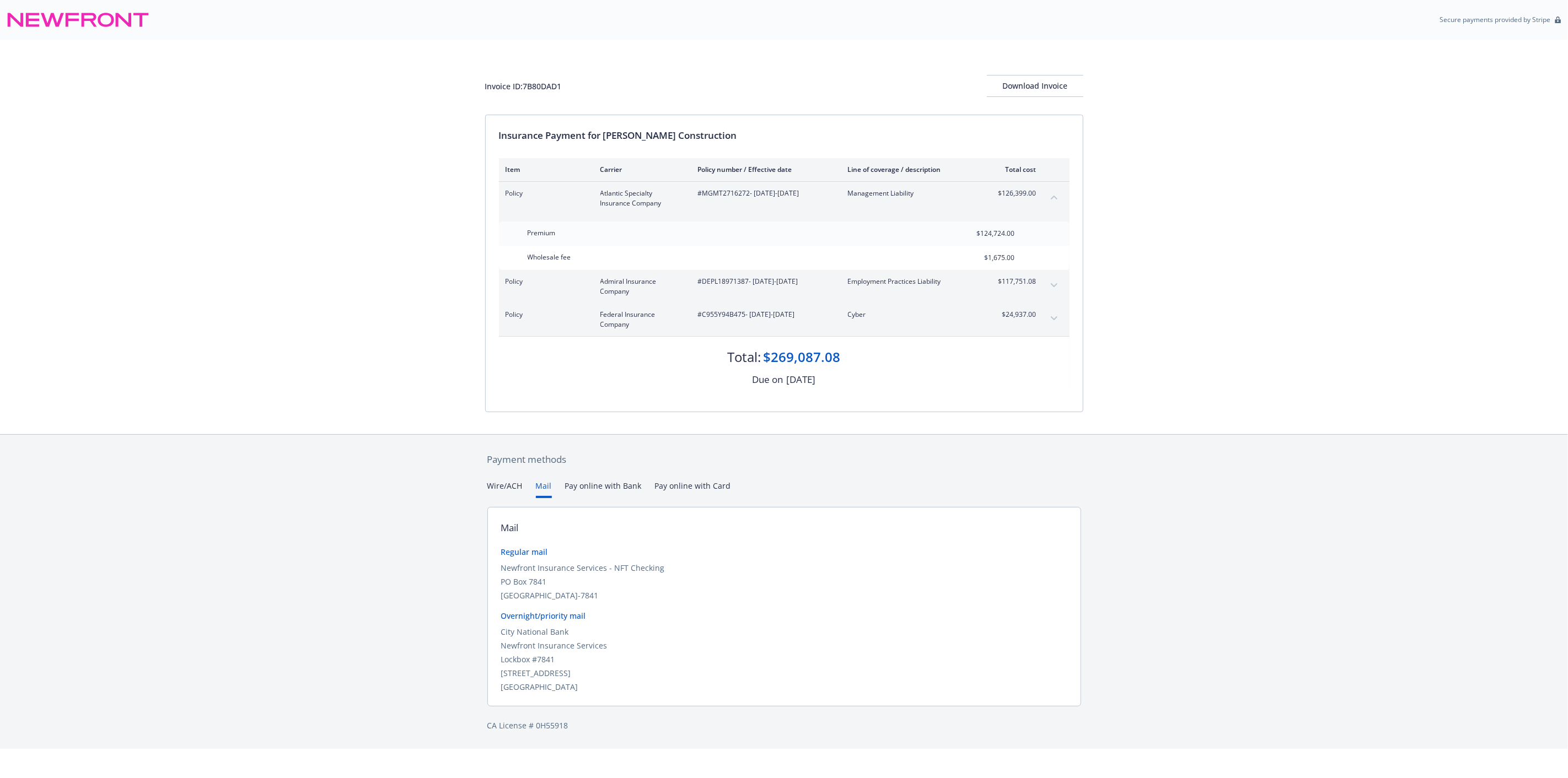
click at [612, 493] on button "Pay online with Bank" at bounding box center [603, 489] width 76 height 18
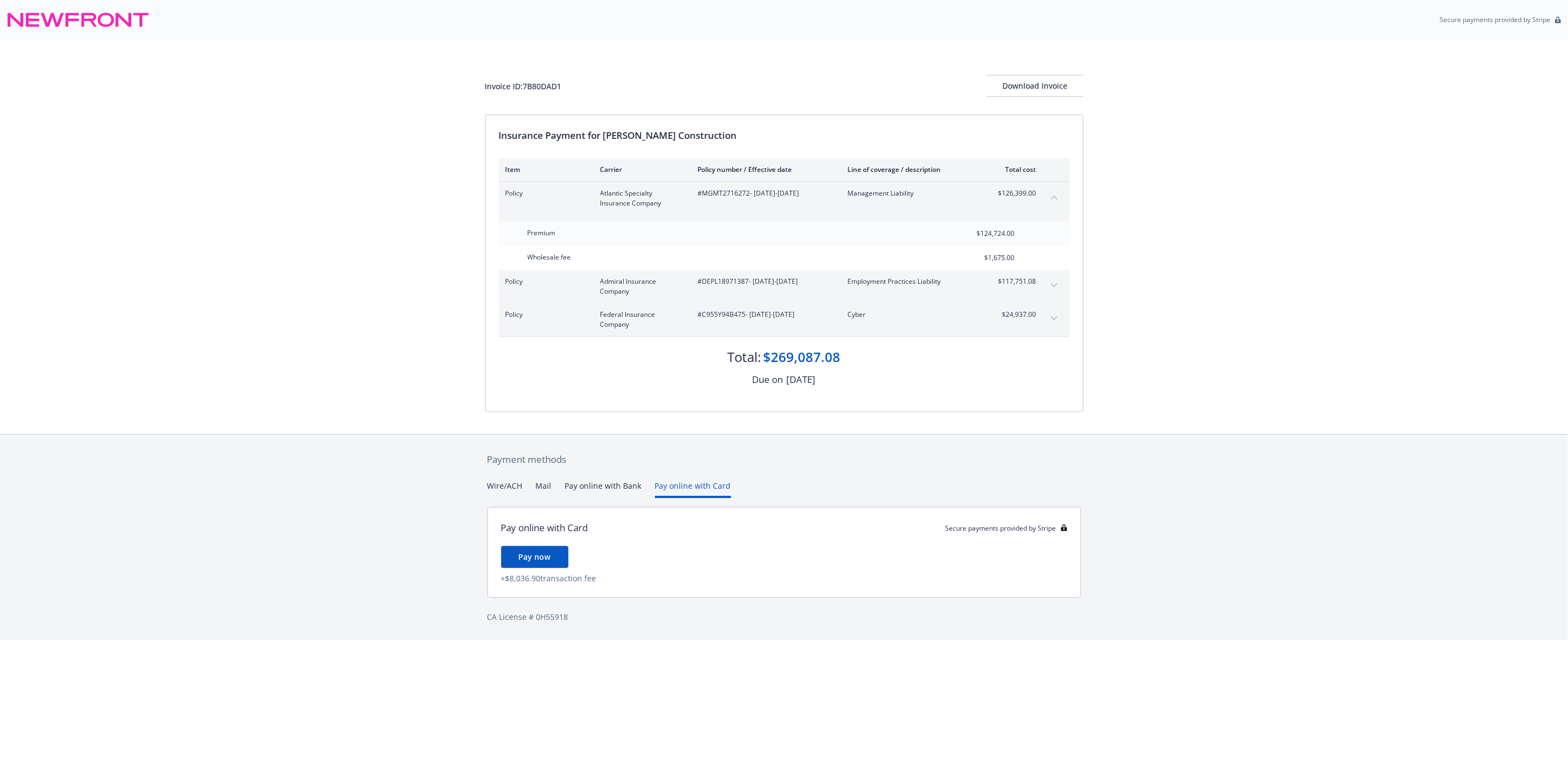
click at [710, 486] on button "Pay online with Card" at bounding box center [693, 489] width 76 height 18
